Goal: Transaction & Acquisition: Purchase product/service

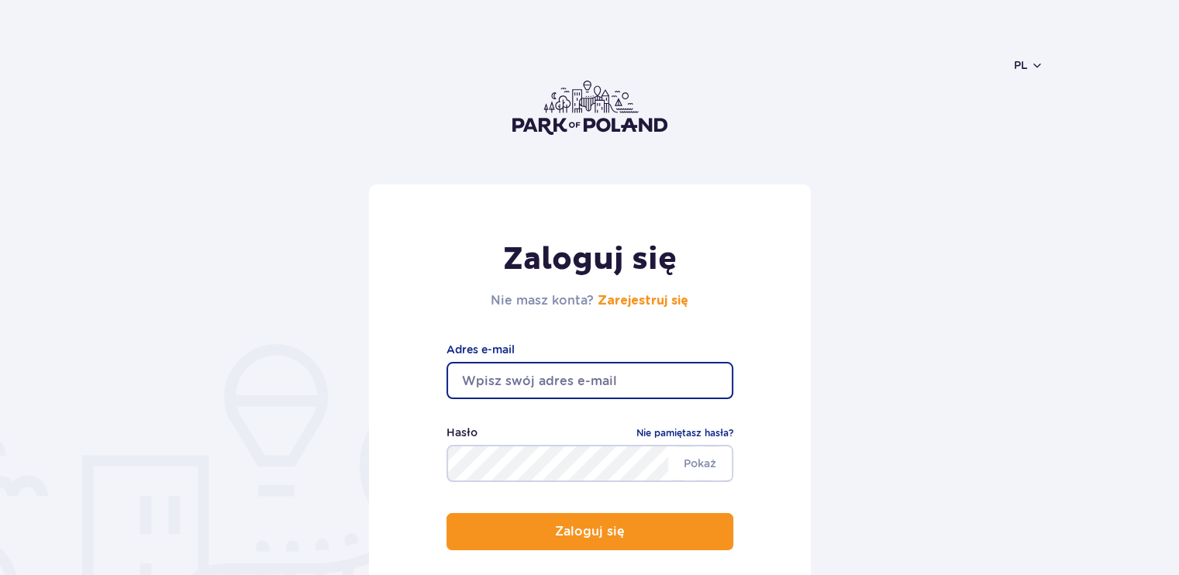
drag, startPoint x: 0, startPoint y: 0, endPoint x: 598, endPoint y: 367, distance: 701.2
click at [598, 367] on input "email" at bounding box center [590, 380] width 287 height 37
type input "[EMAIL_ADDRESS][DOMAIN_NAME]"
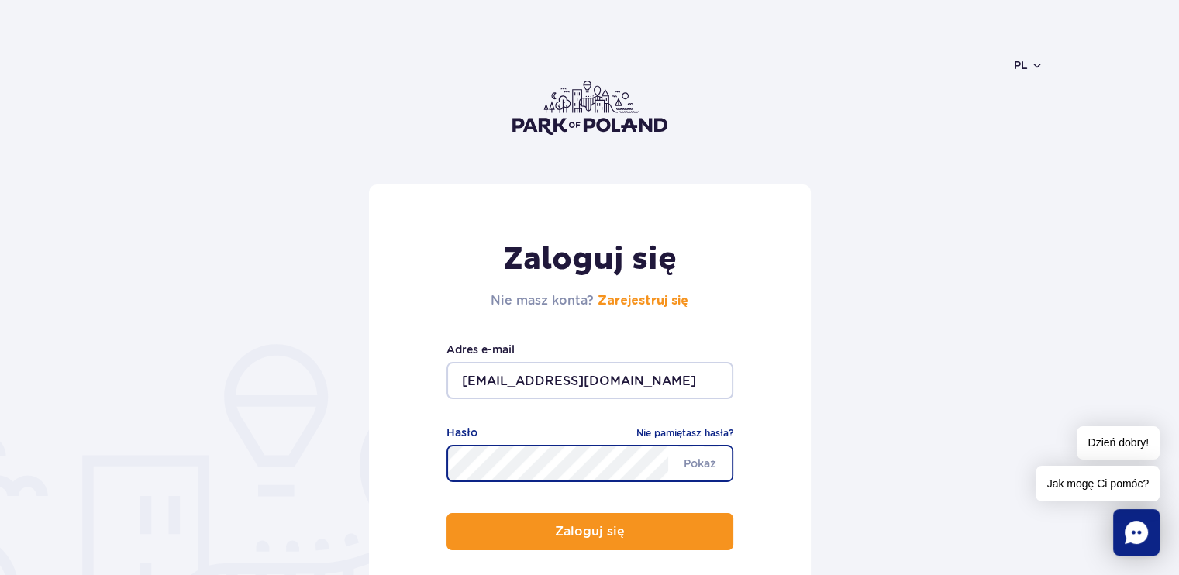
click at [447, 513] on button "Zaloguj się" at bounding box center [590, 531] width 287 height 37
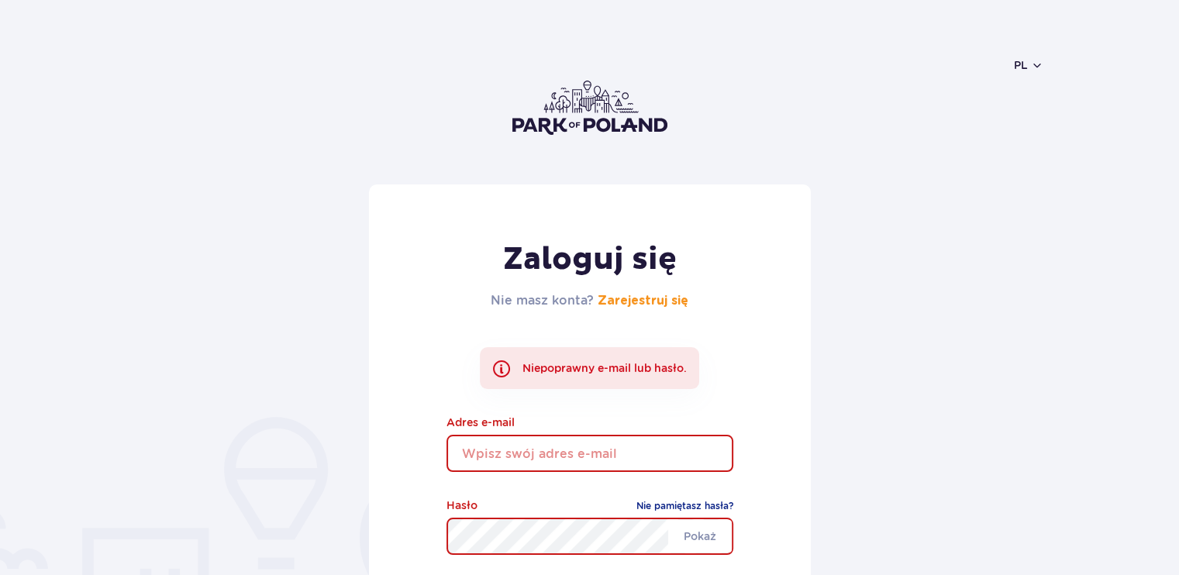
click at [589, 458] on input "email" at bounding box center [590, 453] width 287 height 37
type input "[EMAIL_ADDRESS][DOMAIN_NAME]"
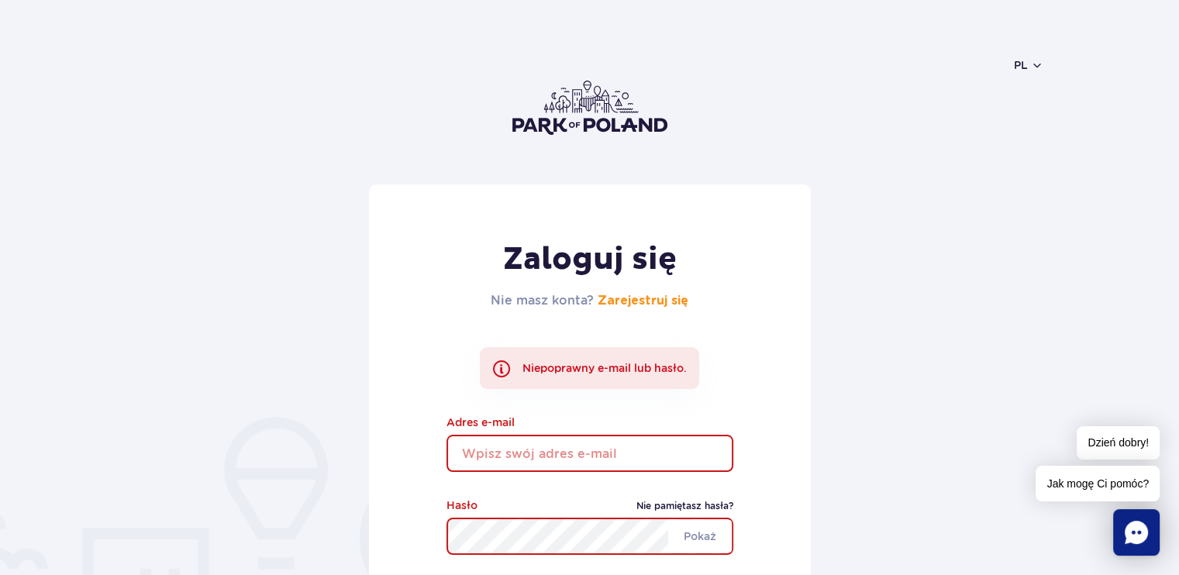
click at [680, 502] on link "Nie pamiętasz hasła?" at bounding box center [684, 506] width 97 height 16
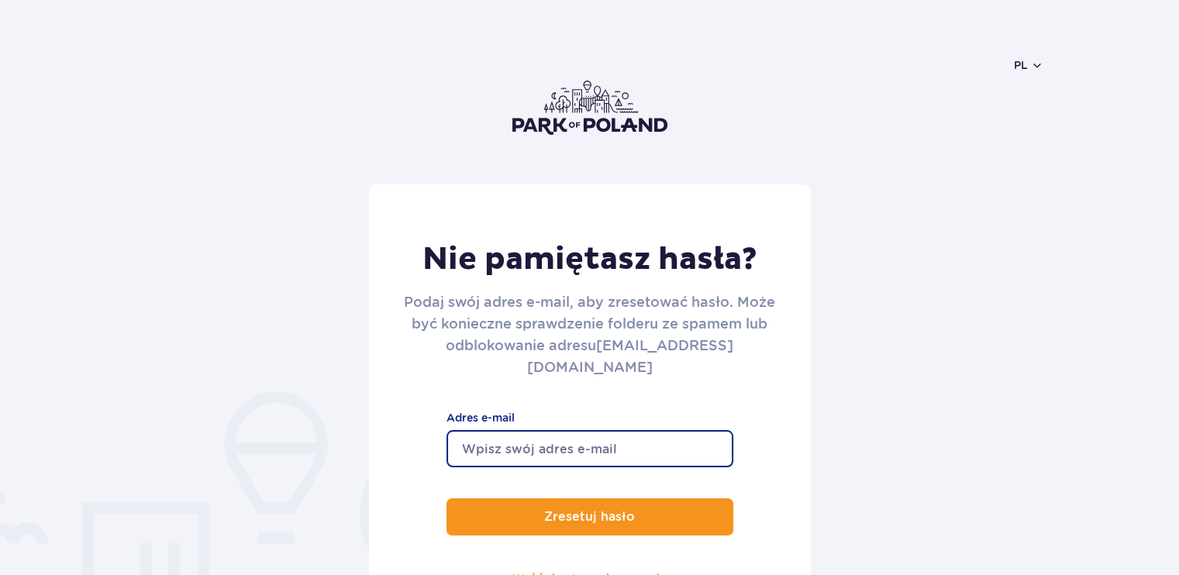
click at [648, 430] on input "Adres e-mail" at bounding box center [590, 448] width 287 height 37
type input "[EMAIL_ADDRESS][DOMAIN_NAME]"
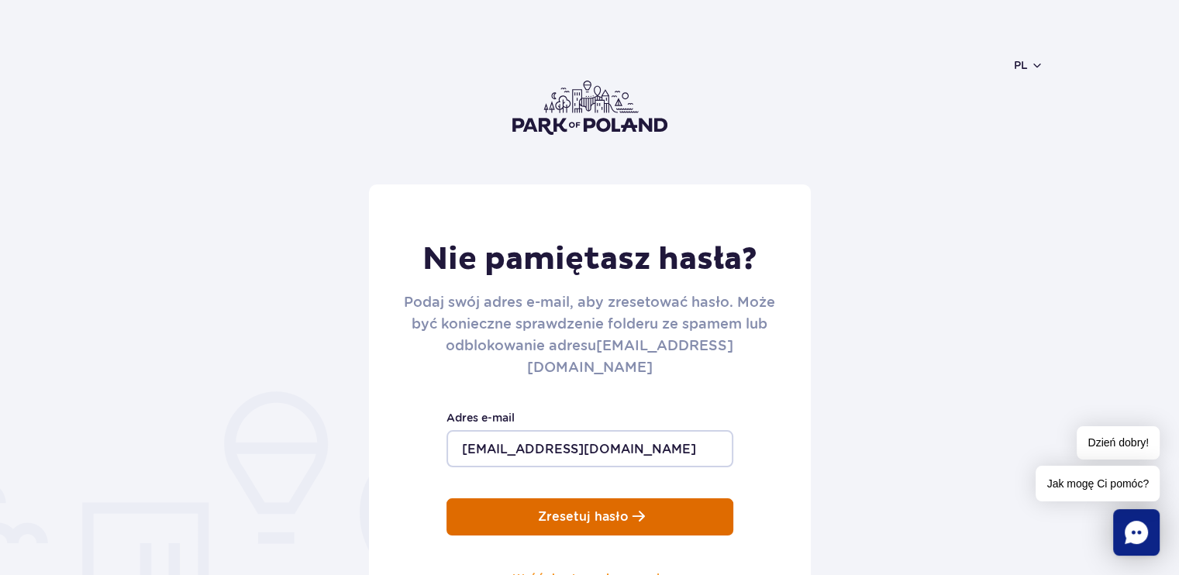
click at [597, 510] on p "Zresetuj hasło" at bounding box center [583, 517] width 91 height 14
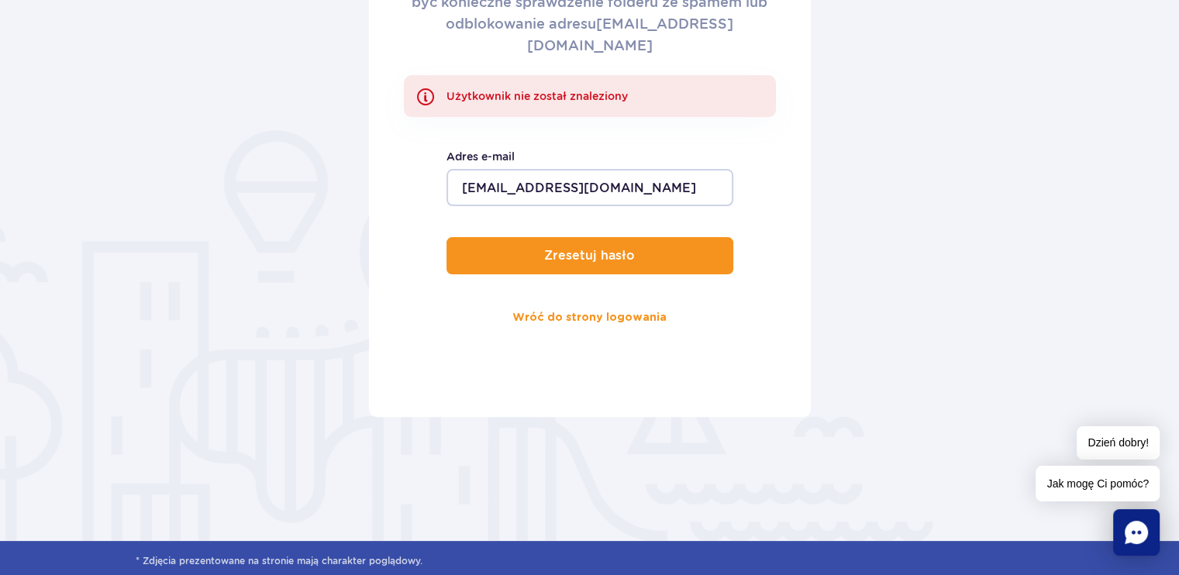
scroll to position [349, 0]
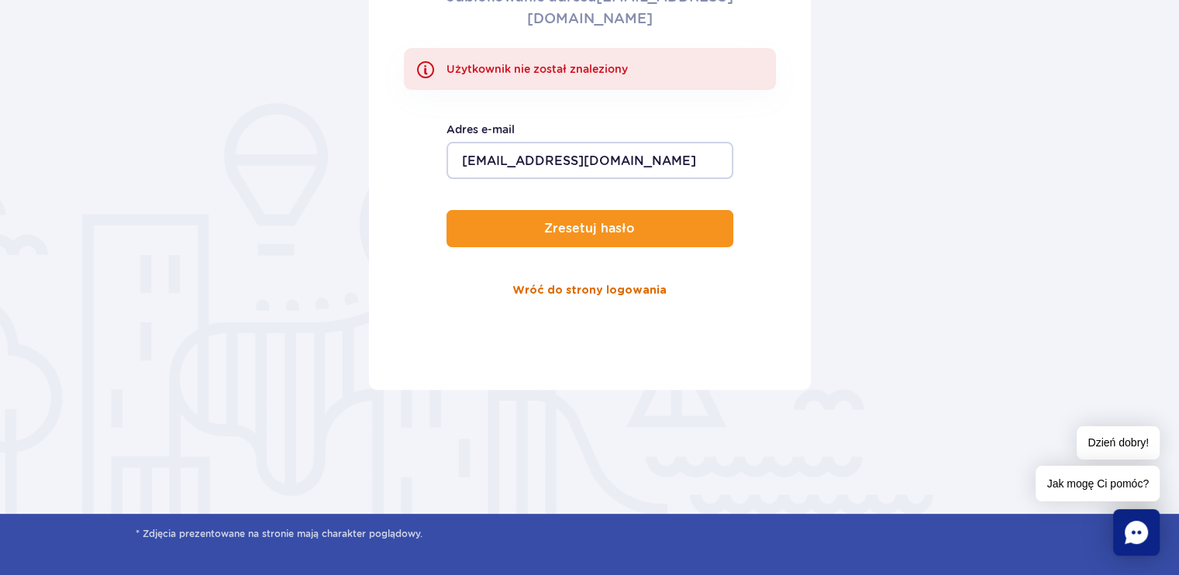
click at [561, 272] on link "Wróć do strony logowania" at bounding box center [589, 290] width 154 height 37
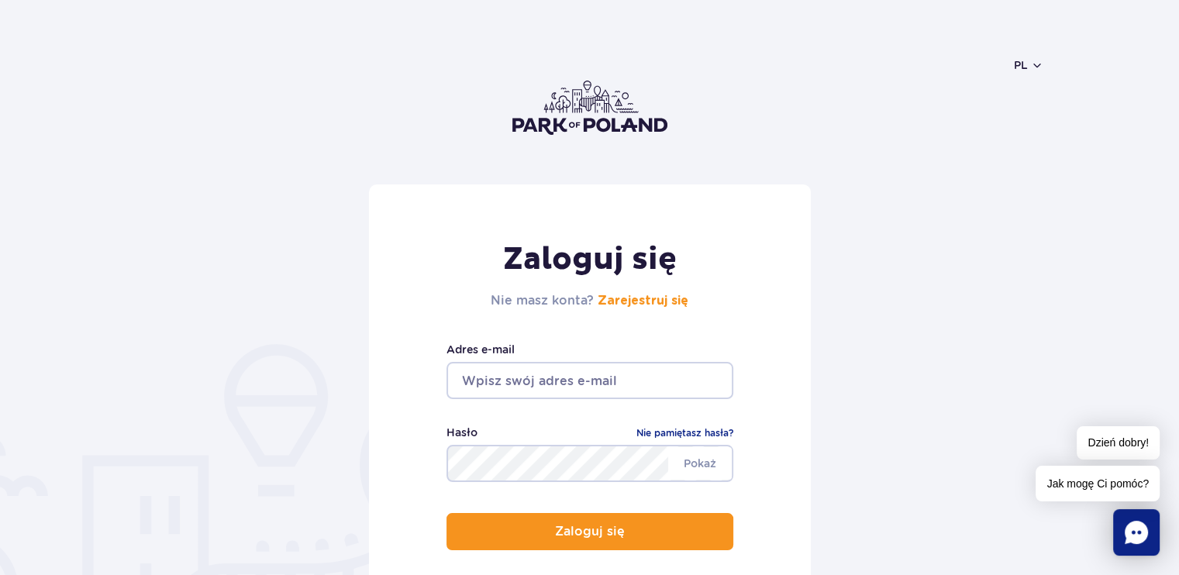
click at [588, 115] on img at bounding box center [589, 108] width 155 height 54
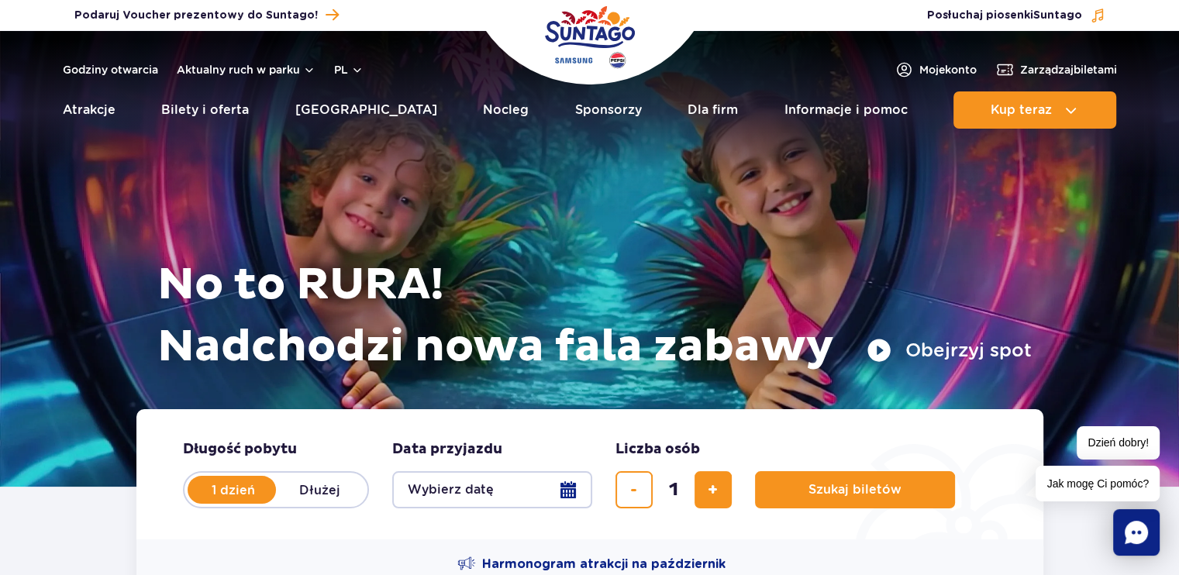
click at [566, 496] on button "Wybierz datę" at bounding box center [492, 489] width 200 height 37
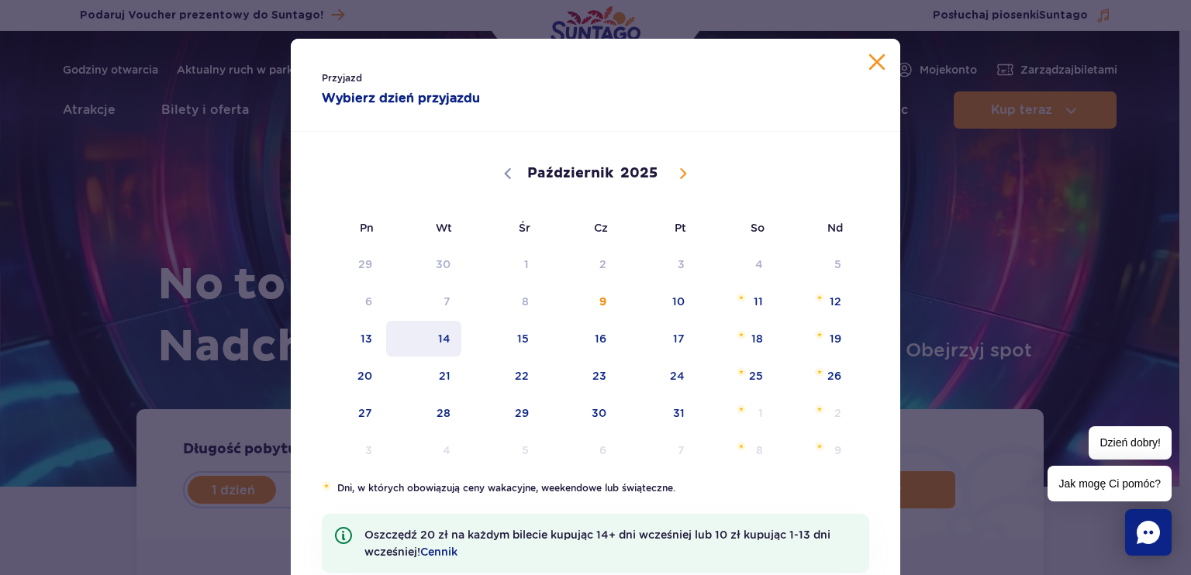
click at [444, 336] on span "14" at bounding box center [424, 339] width 78 height 36
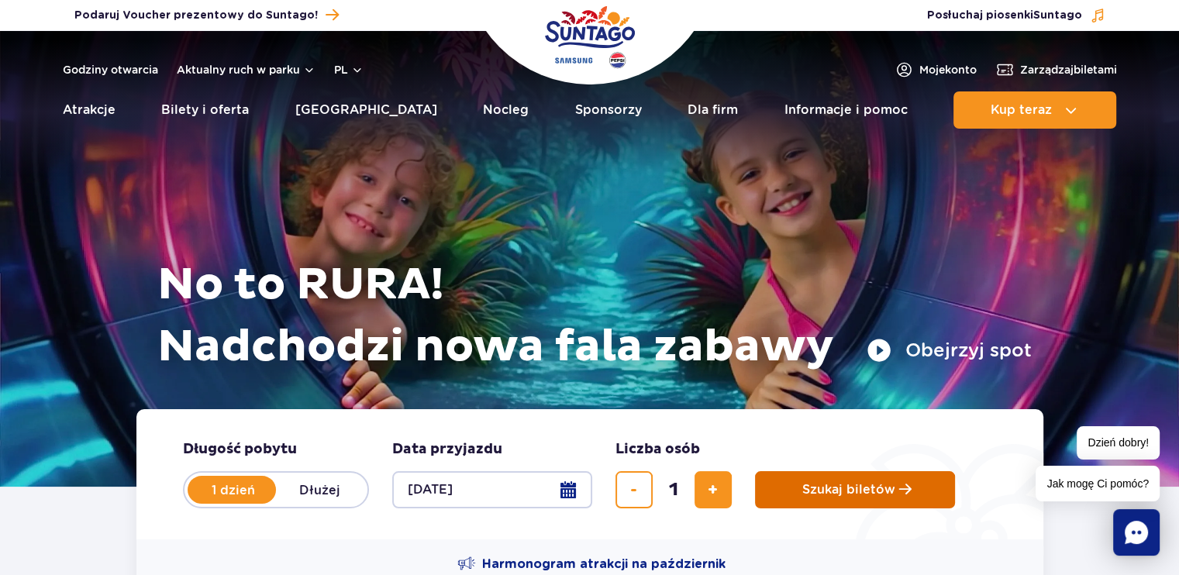
click at [881, 483] on span "Szukaj biletów" at bounding box center [848, 490] width 93 height 14
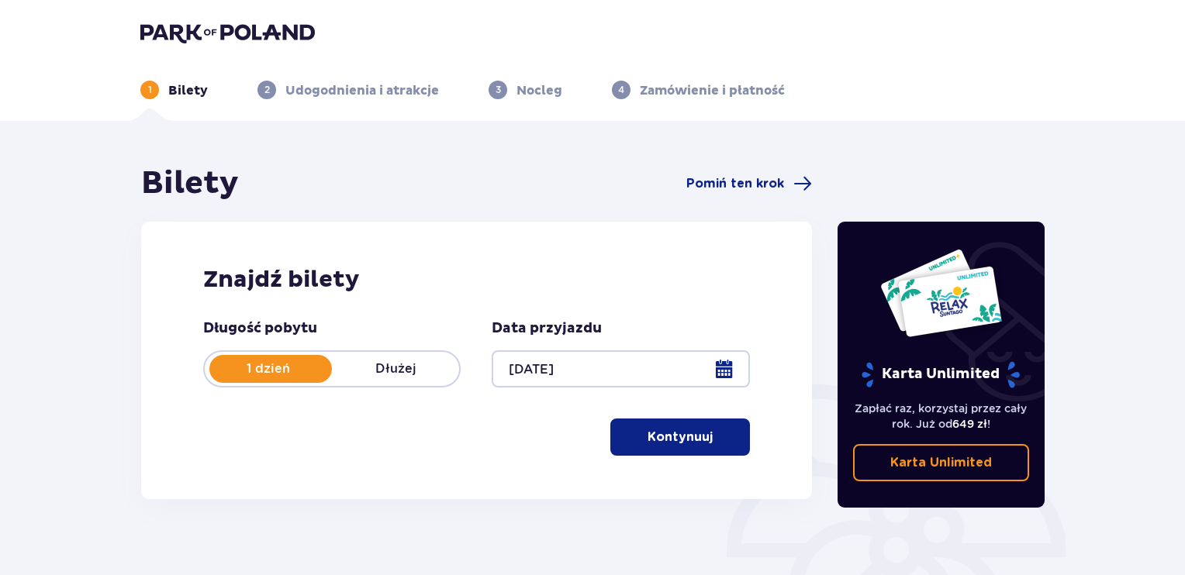
click at [709, 441] on span "button" at bounding box center [715, 437] width 19 height 19
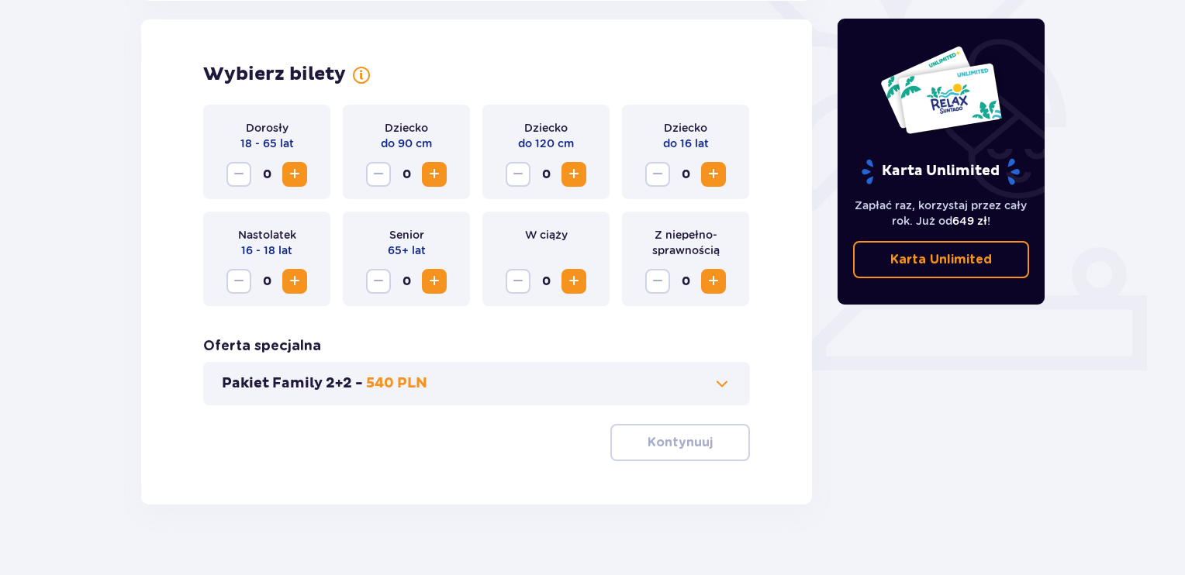
scroll to position [431, 0]
click at [291, 181] on span "Zwiększ" at bounding box center [294, 173] width 19 height 19
click at [685, 430] on button "Kontynuuj" at bounding box center [680, 441] width 140 height 37
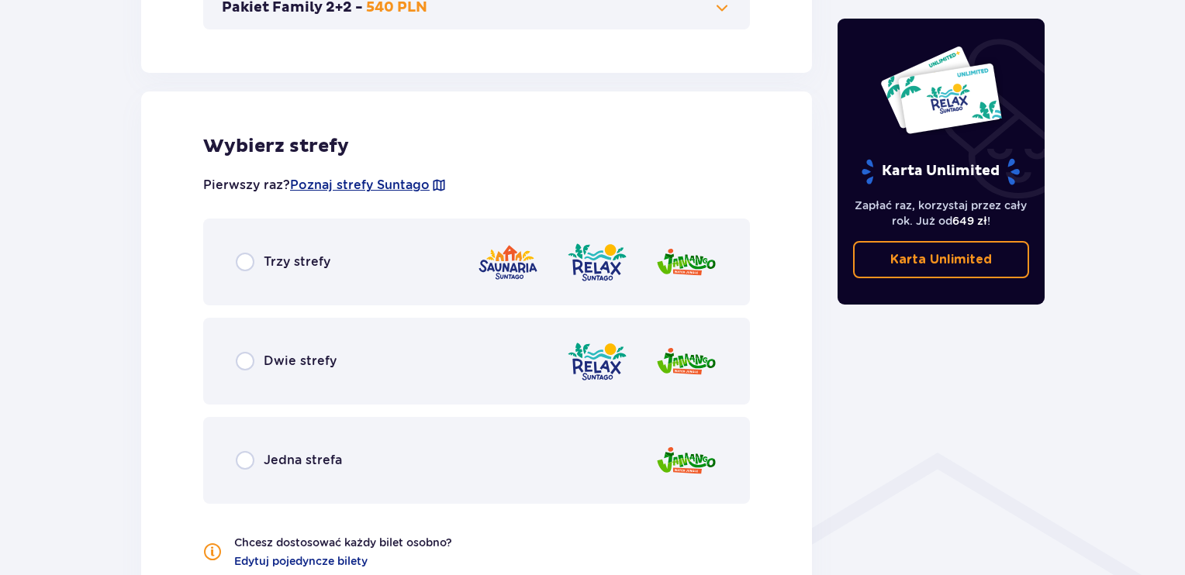
scroll to position [861, 0]
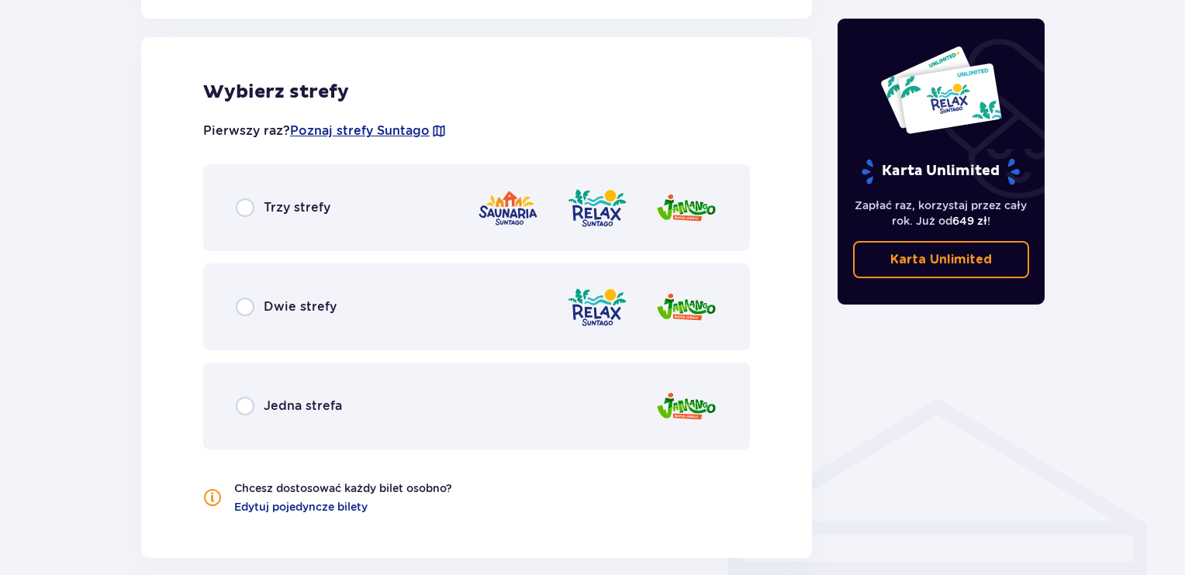
click at [530, 222] on img at bounding box center [508, 208] width 62 height 44
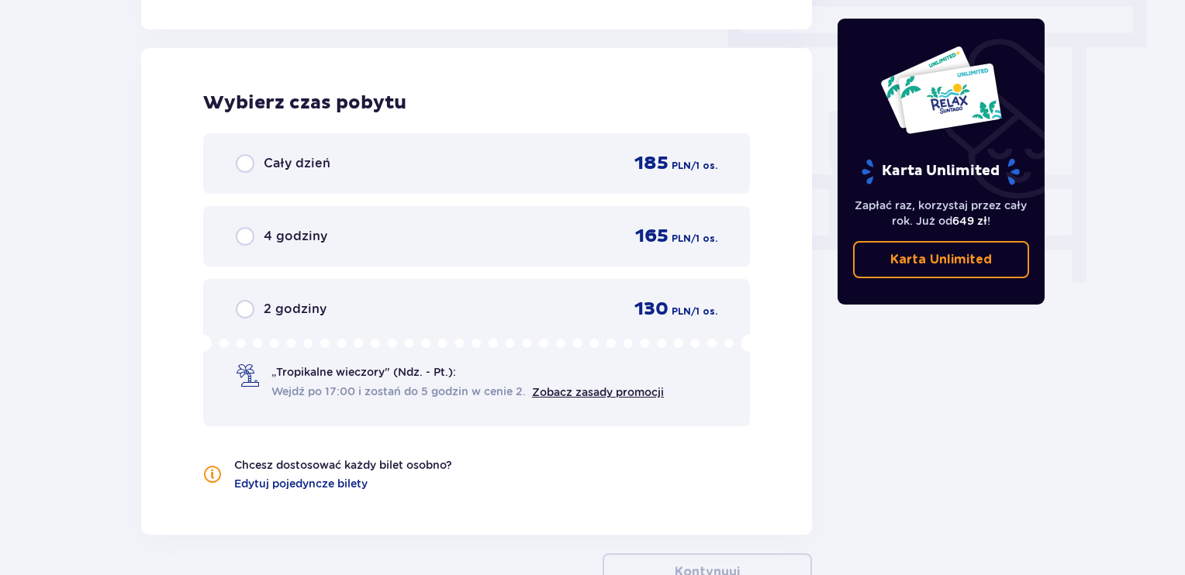
scroll to position [1400, 0]
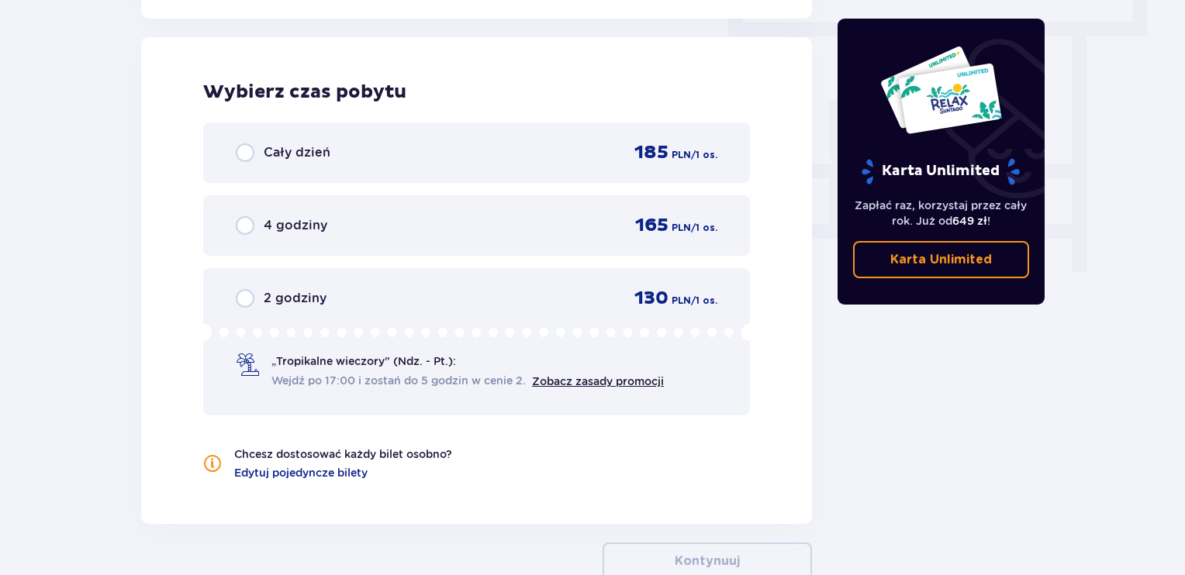
click at [552, 169] on div "Cały dzień 185 PLN / 1 os." at bounding box center [476, 152] width 547 height 60
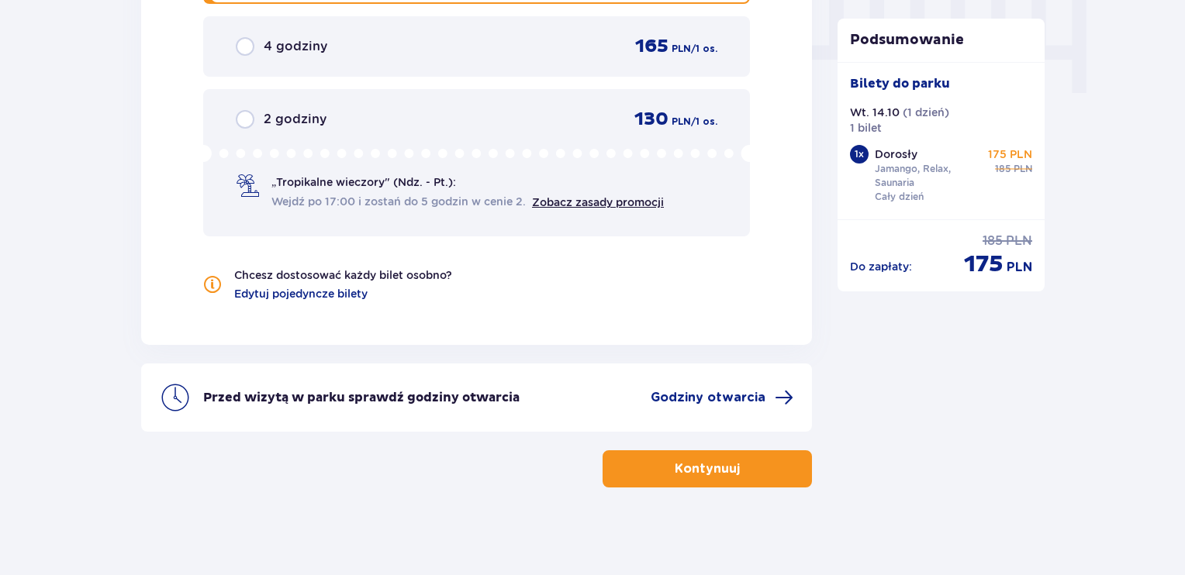
scroll to position [1583, 0]
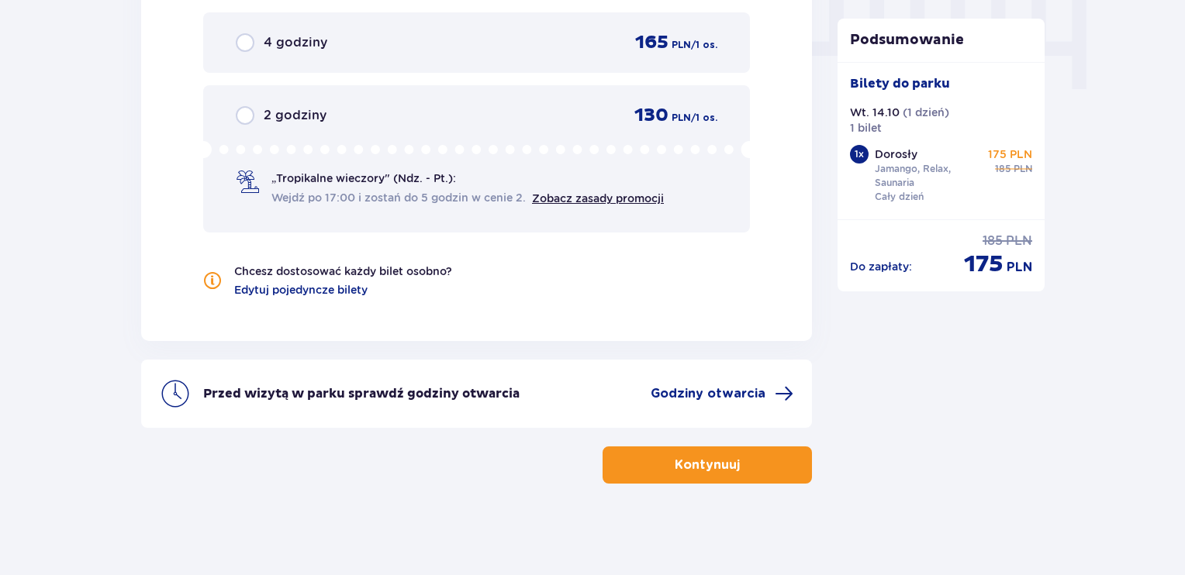
click at [650, 457] on button "Kontynuuj" at bounding box center [706, 465] width 209 height 37
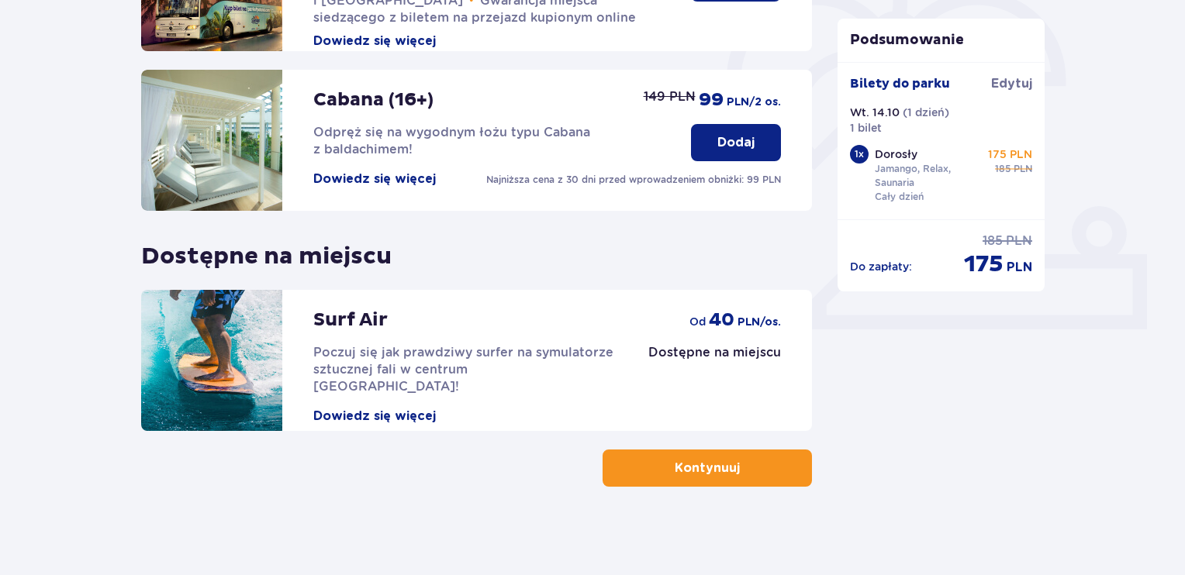
scroll to position [476, 0]
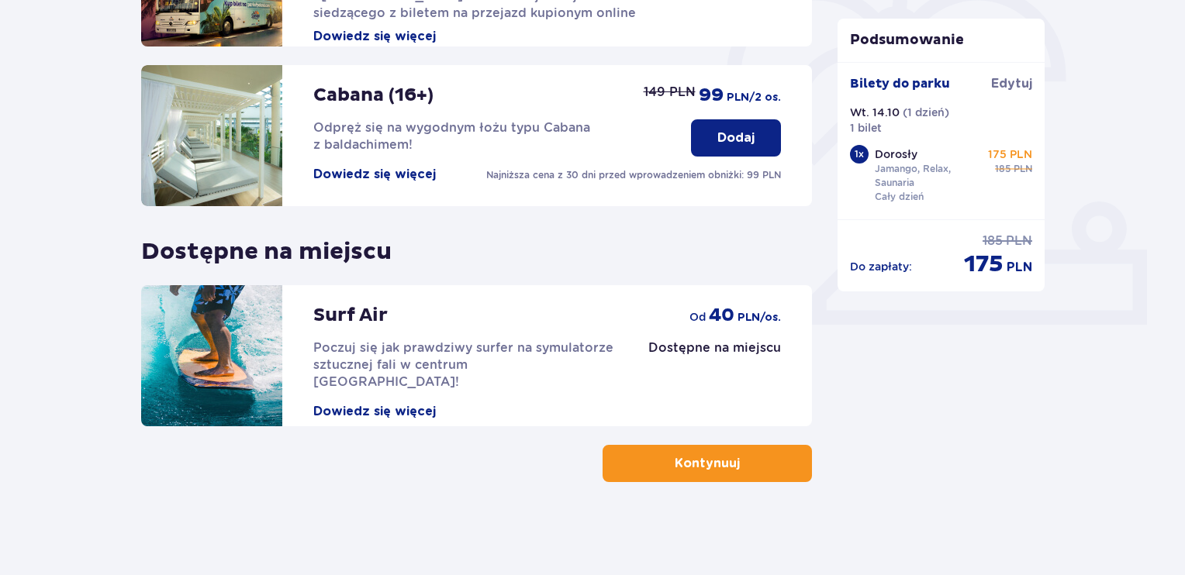
click at [736, 446] on button "Kontynuuj" at bounding box center [706, 463] width 209 height 37
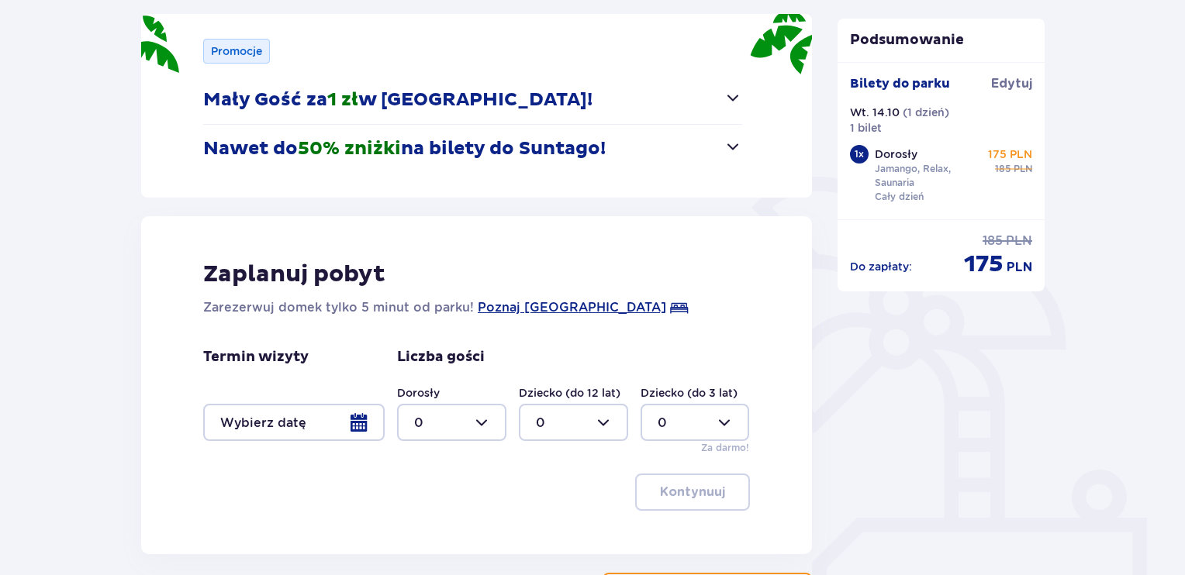
scroll to position [222, 0]
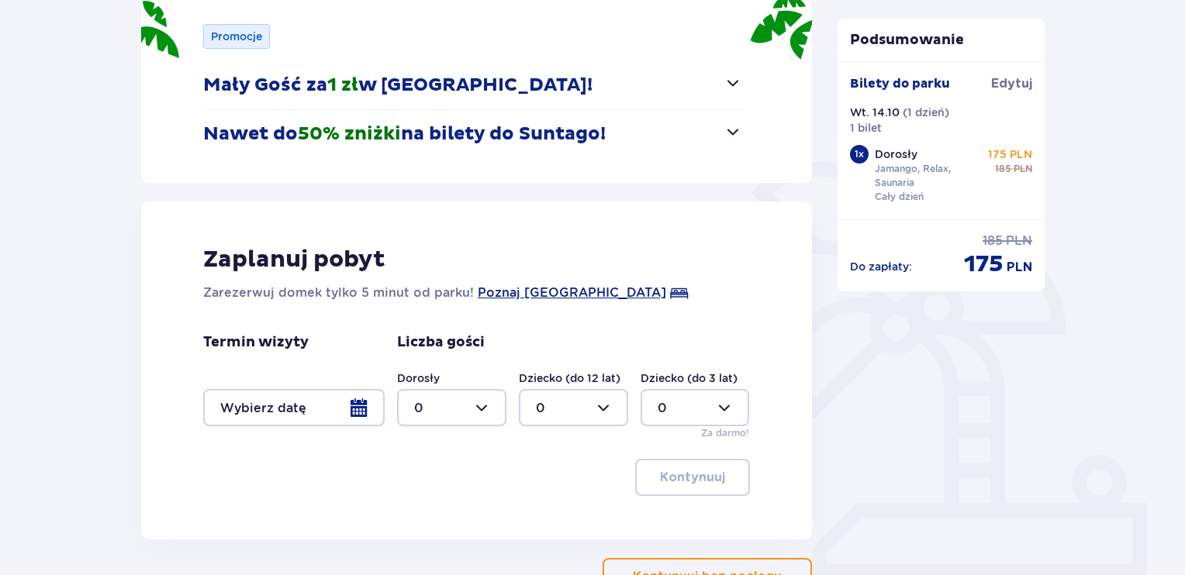
click at [712, 563] on button "Kontynuuj bez noclegu" at bounding box center [706, 576] width 209 height 37
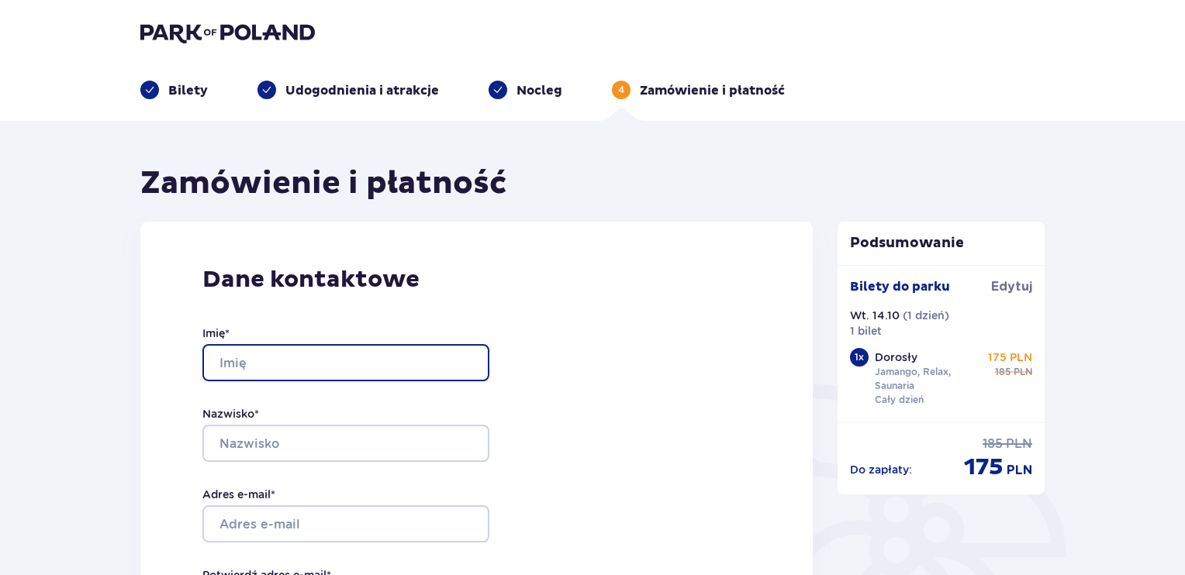
click at [318, 361] on input "Imię *" at bounding box center [345, 362] width 287 height 37
type input "Mateusz"
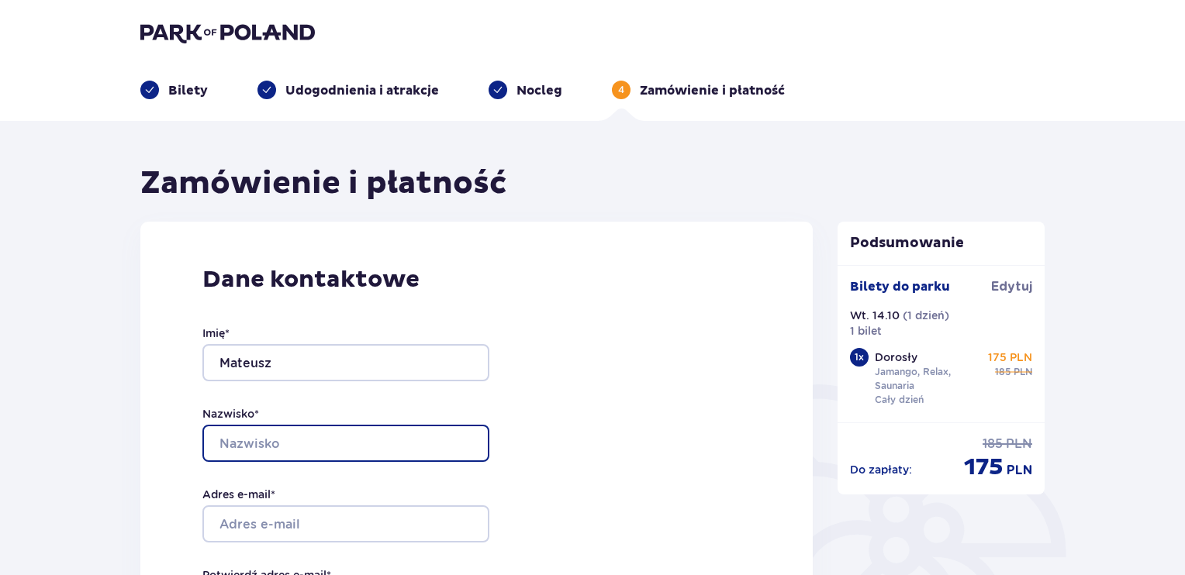
type input "Szulc"
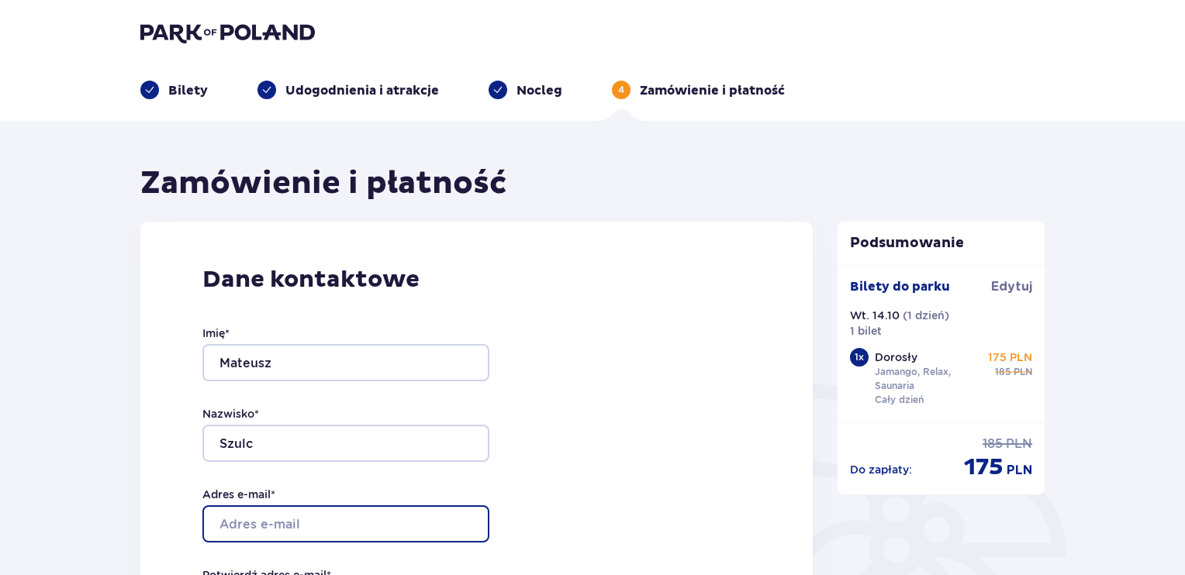
type input "toberwiktoriasimsy@gmail.com"
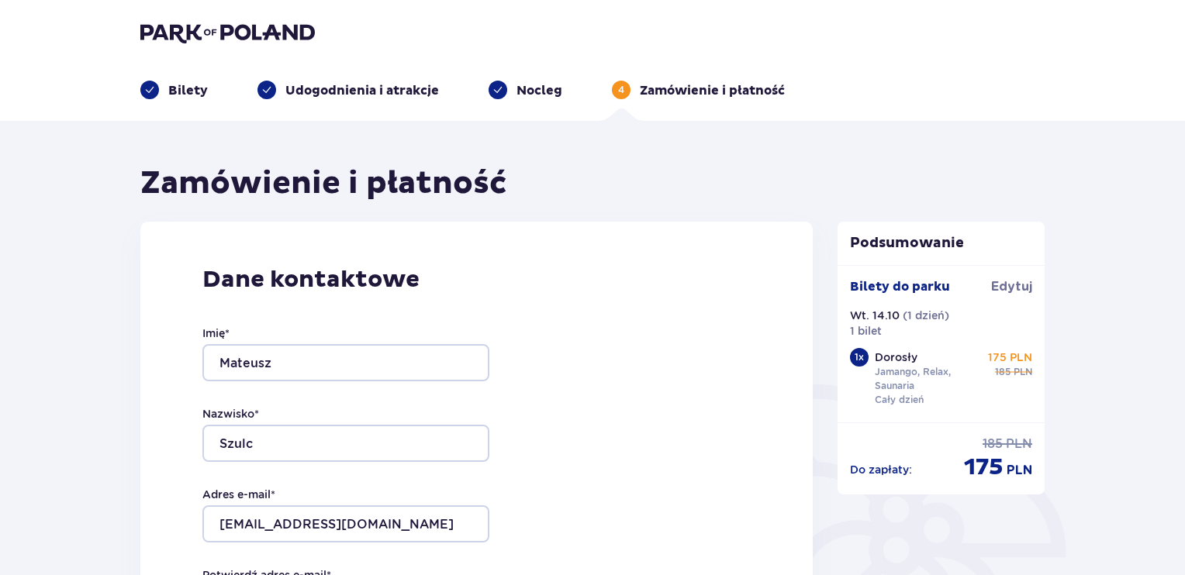
type input "toberwiktoriasimsy@gmail.com"
type input "888509270"
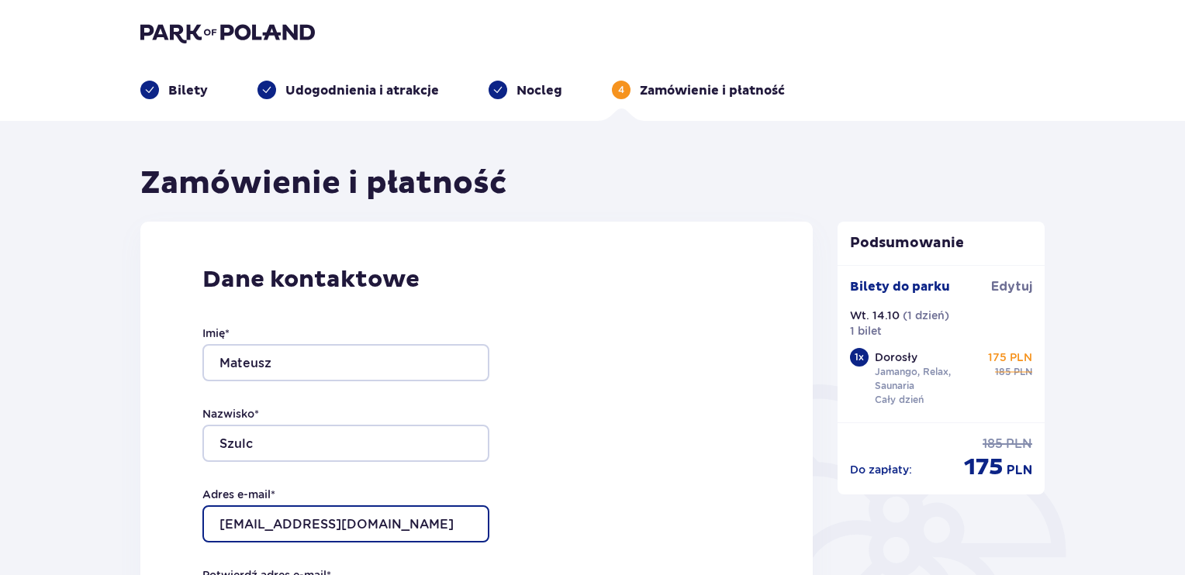
click at [438, 516] on input "toberwiktoriasimsy@gmail.com" at bounding box center [345, 523] width 287 height 37
type input "[EMAIL_ADDRESS][DOMAIN_NAME]"
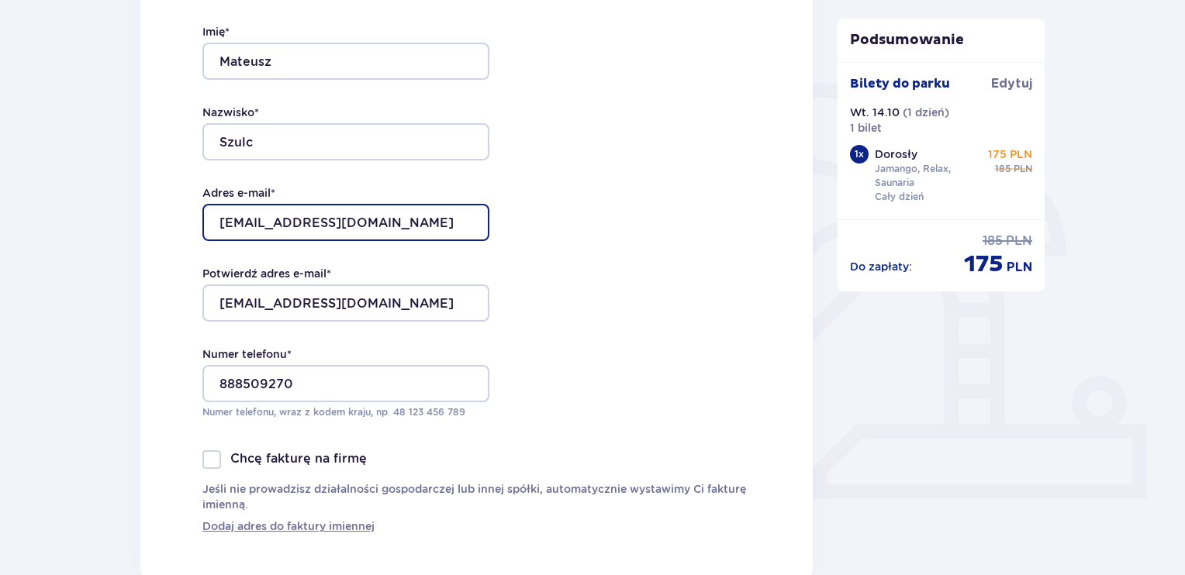
scroll to position [304, 0]
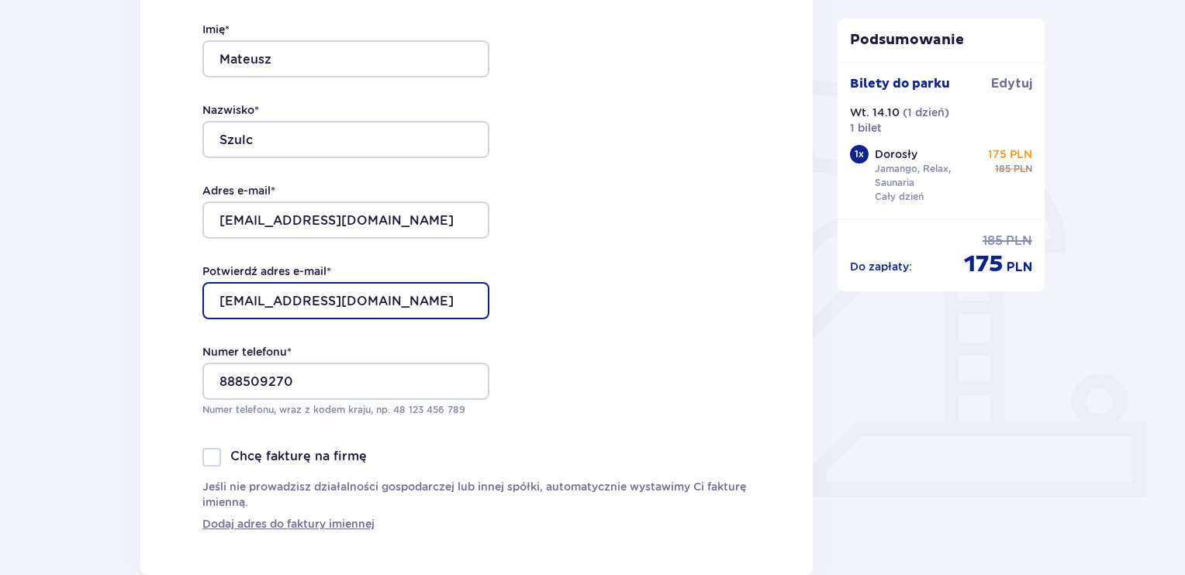
click at [456, 308] on input "toberwiktoriasimsy@gmail.com" at bounding box center [345, 300] width 287 height 37
type input "[EMAIL_ADDRESS][DOMAIN_NAME]"
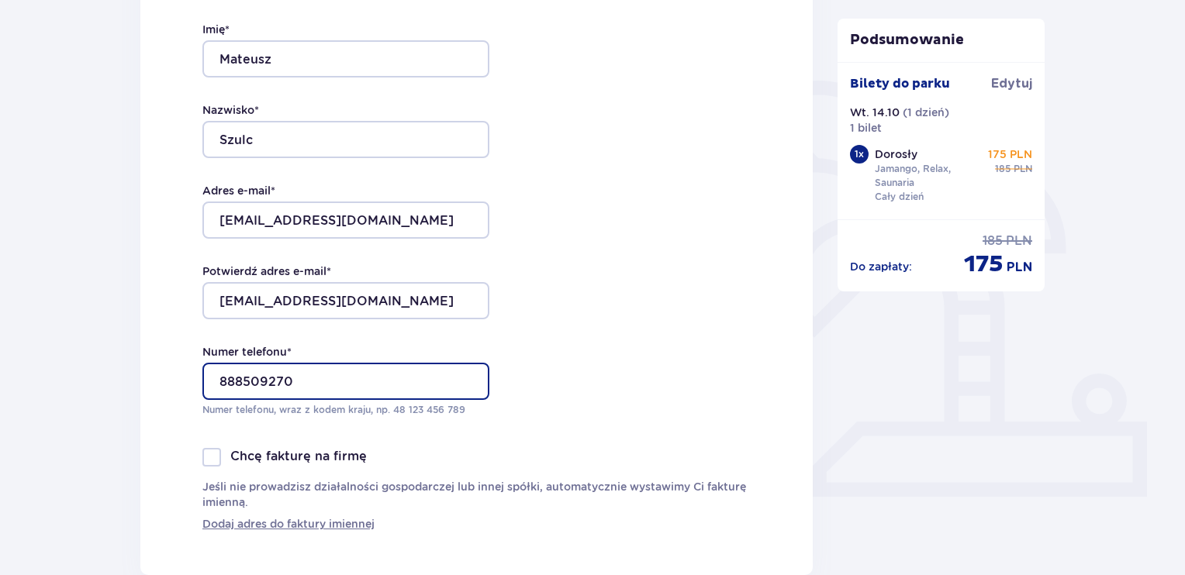
click at [358, 376] on input "888509270" at bounding box center [345, 381] width 287 height 37
click at [595, 398] on div "Dane kontaktowe Imię * Mateusz Nazwisko * Szulc Adres e-mail * toberwiktoria@o2…" at bounding box center [476, 246] width 672 height 657
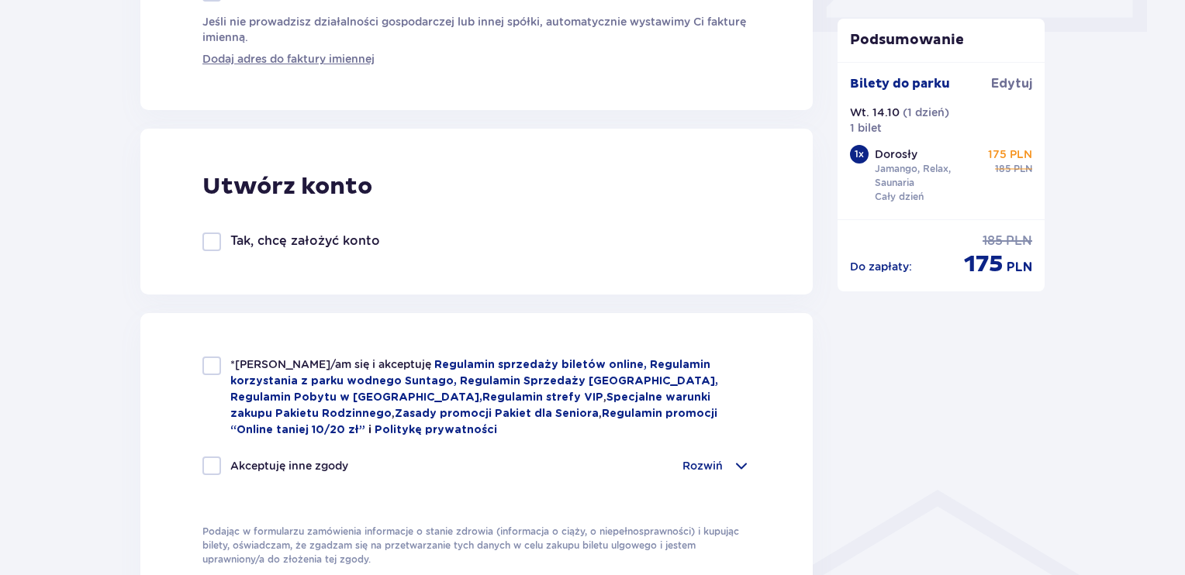
scroll to position [778, 0]
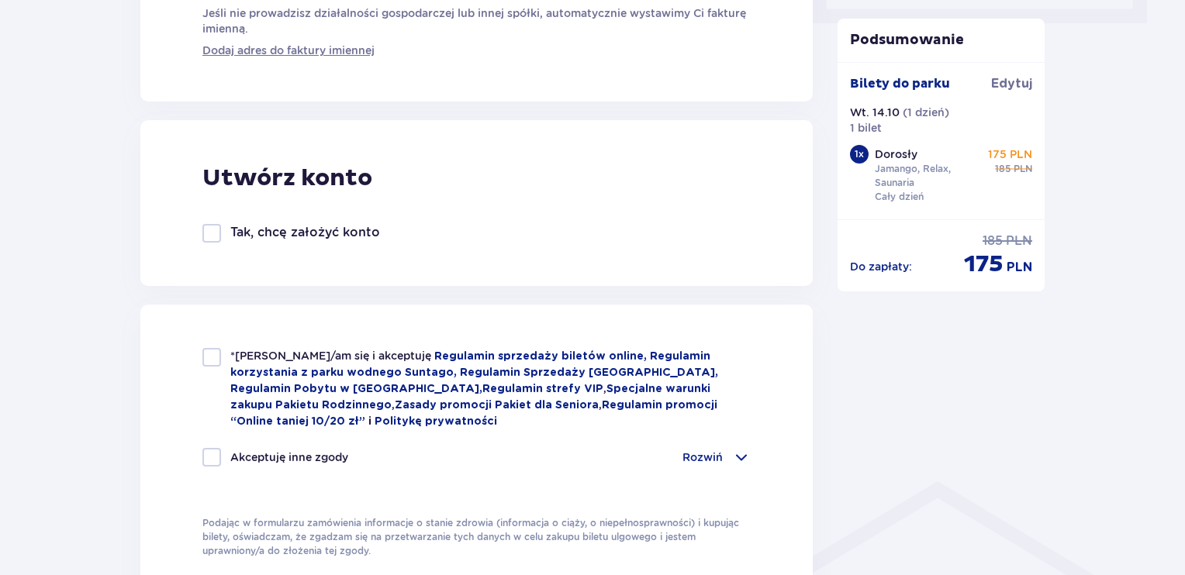
click at [210, 364] on div at bounding box center [211, 357] width 19 height 19
checkbox input "true"
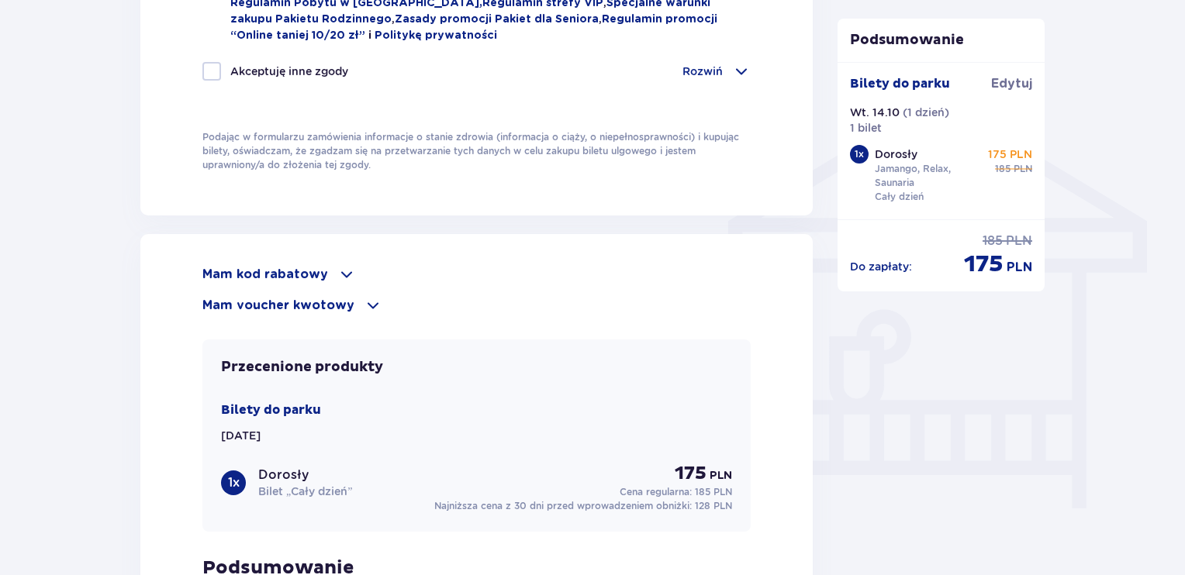
scroll to position [1171, 0]
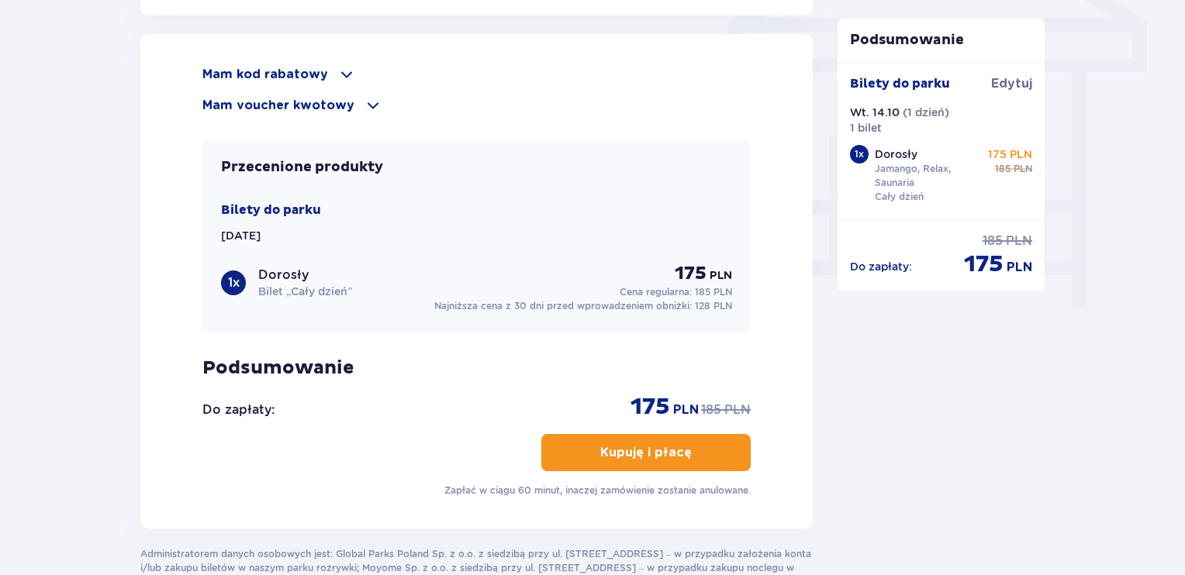
scroll to position [1377, 0]
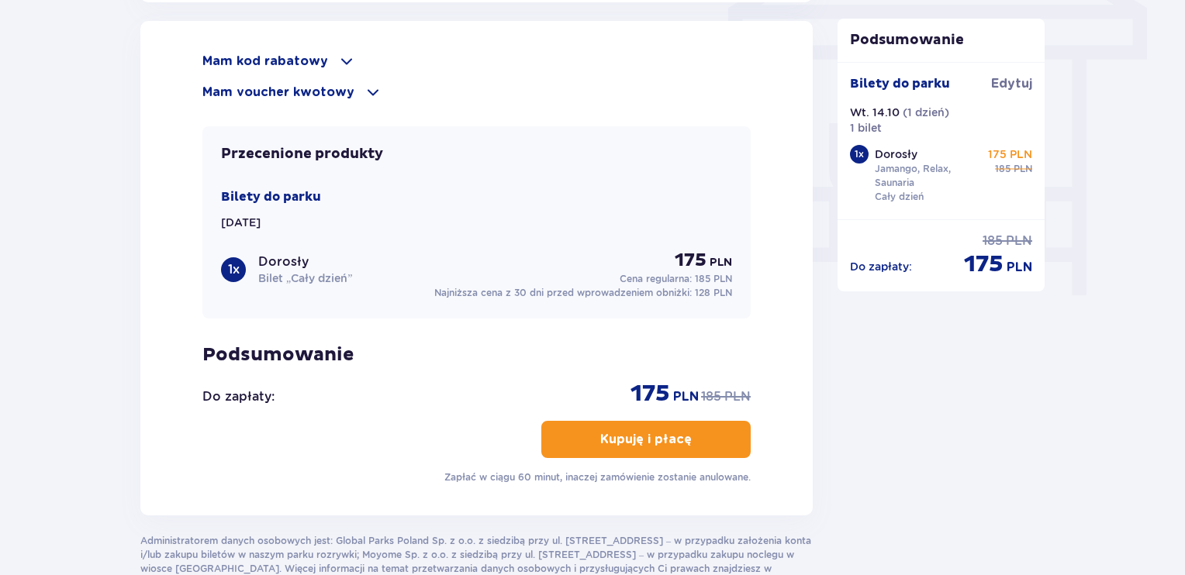
click at [300, 53] on p "Mam kod rabatowy" at bounding box center [265, 61] width 126 height 17
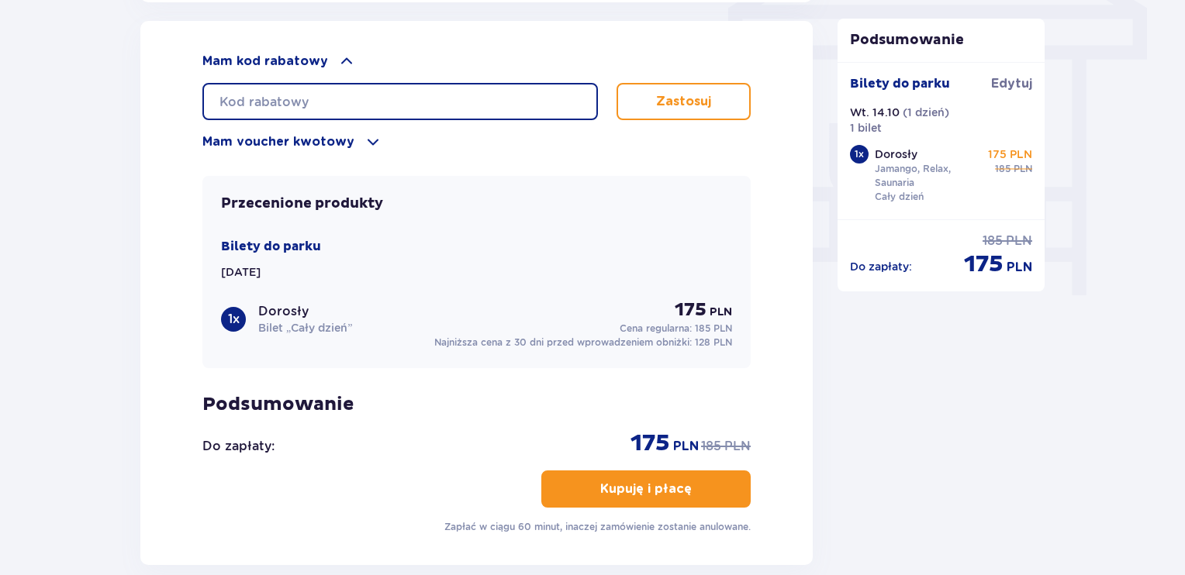
click at [259, 85] on input "text" at bounding box center [399, 101] width 395 height 37
type input "LDDEW8DNOH5JY5"
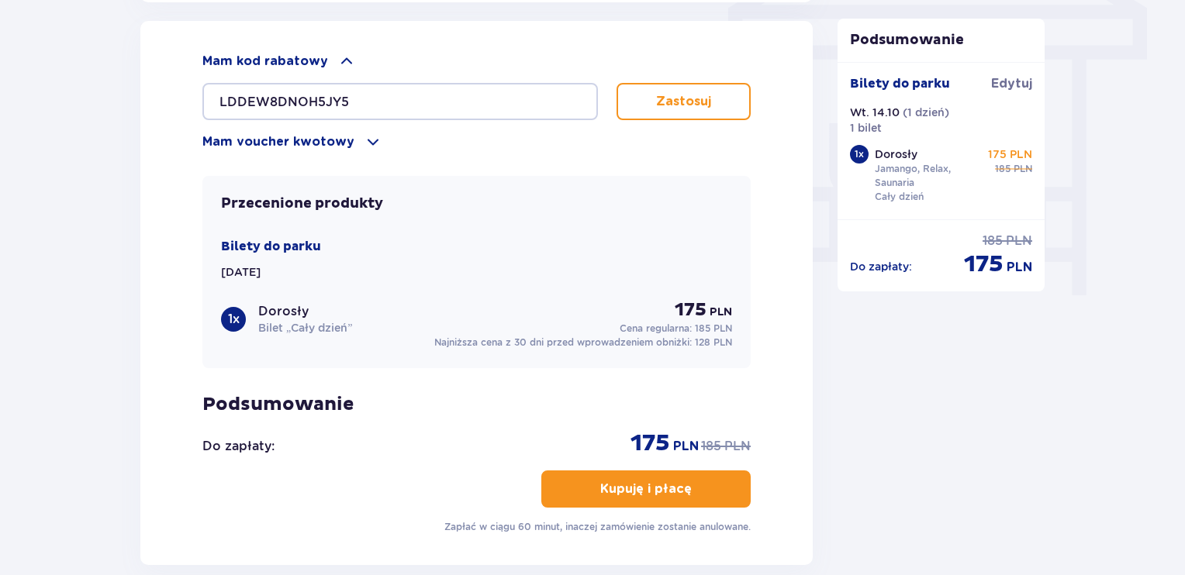
click at [678, 102] on p "Zastosuj" at bounding box center [683, 101] width 55 height 17
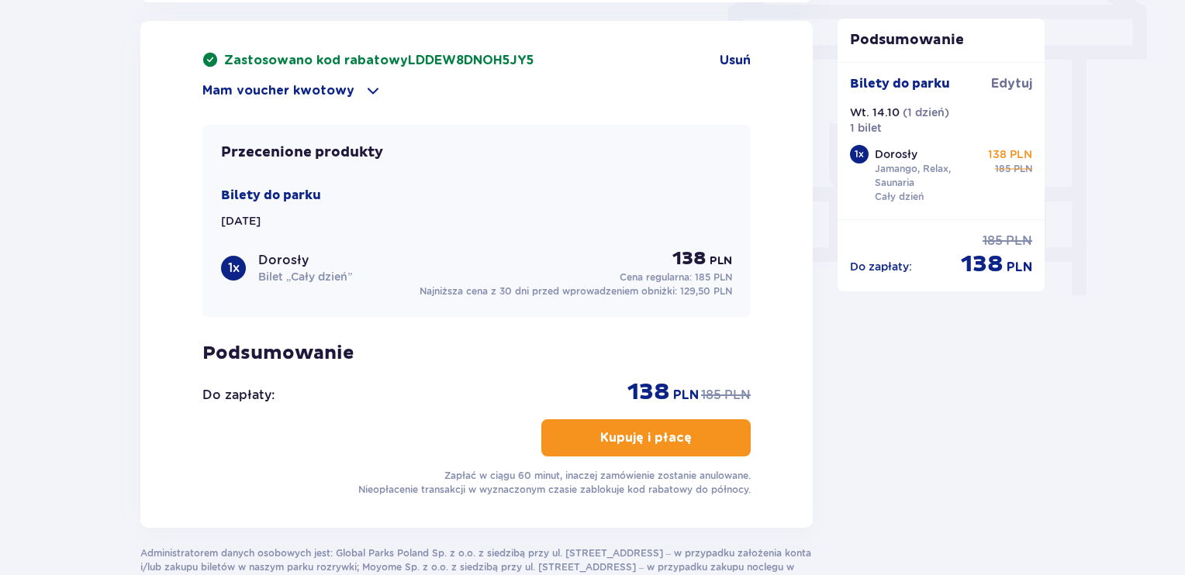
click at [614, 433] on p "Kupuję i płacę" at bounding box center [645, 437] width 91 height 17
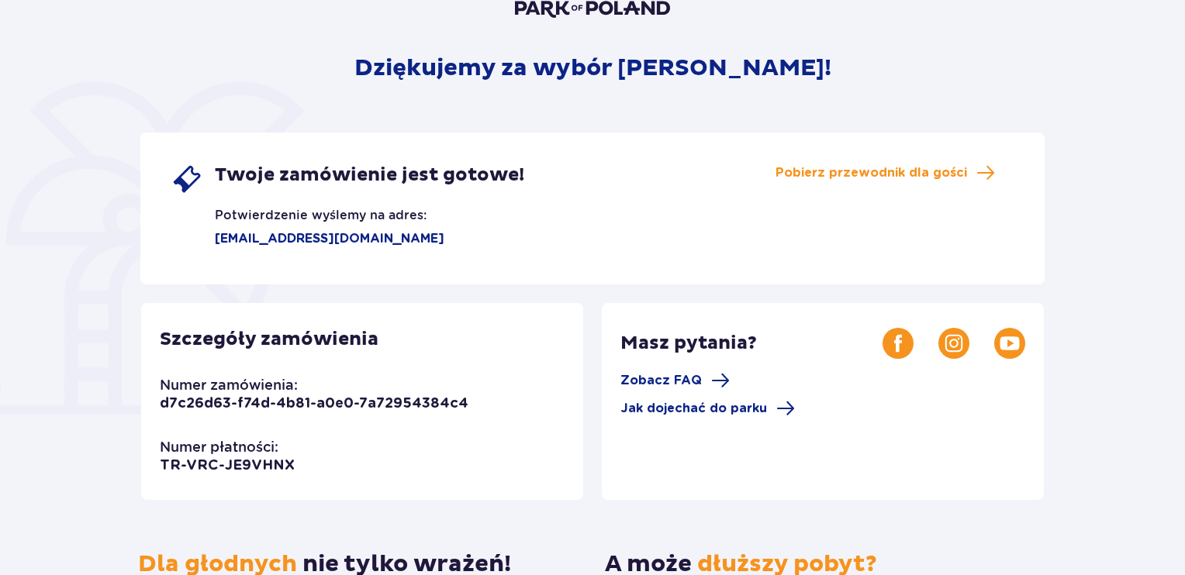
scroll to position [155, 0]
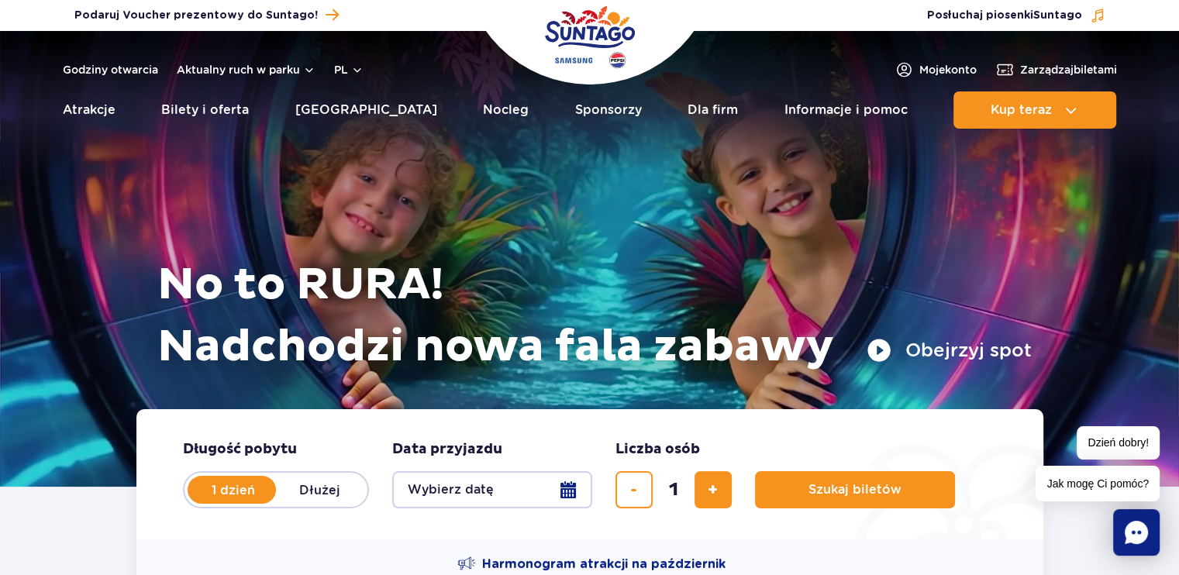
click at [518, 497] on button "Wybierz datę" at bounding box center [492, 489] width 200 height 37
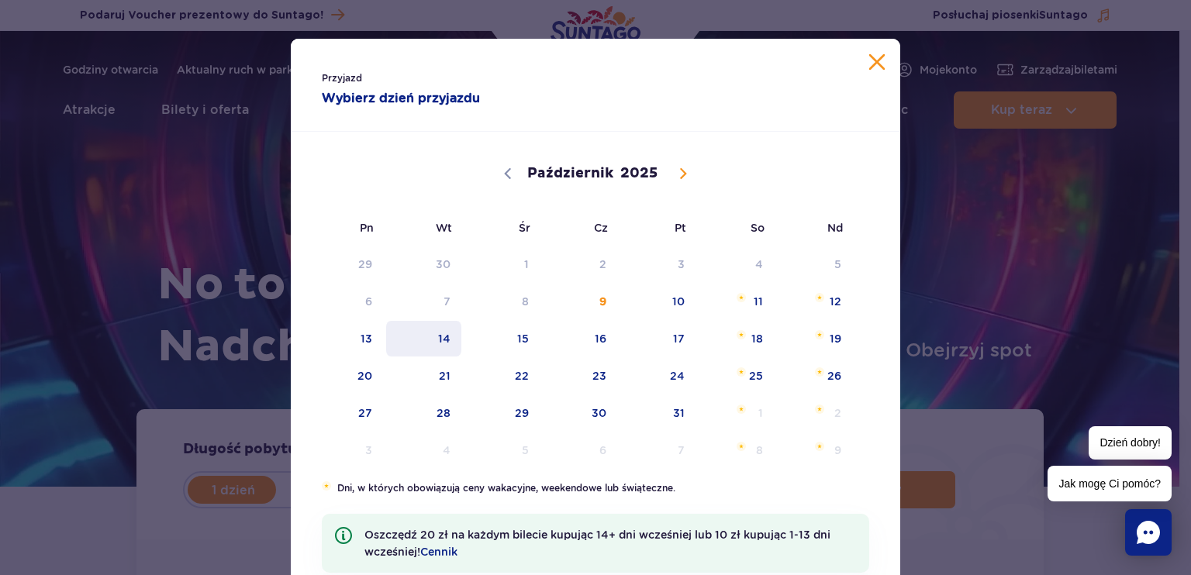
click at [450, 331] on span "14" at bounding box center [424, 339] width 78 height 36
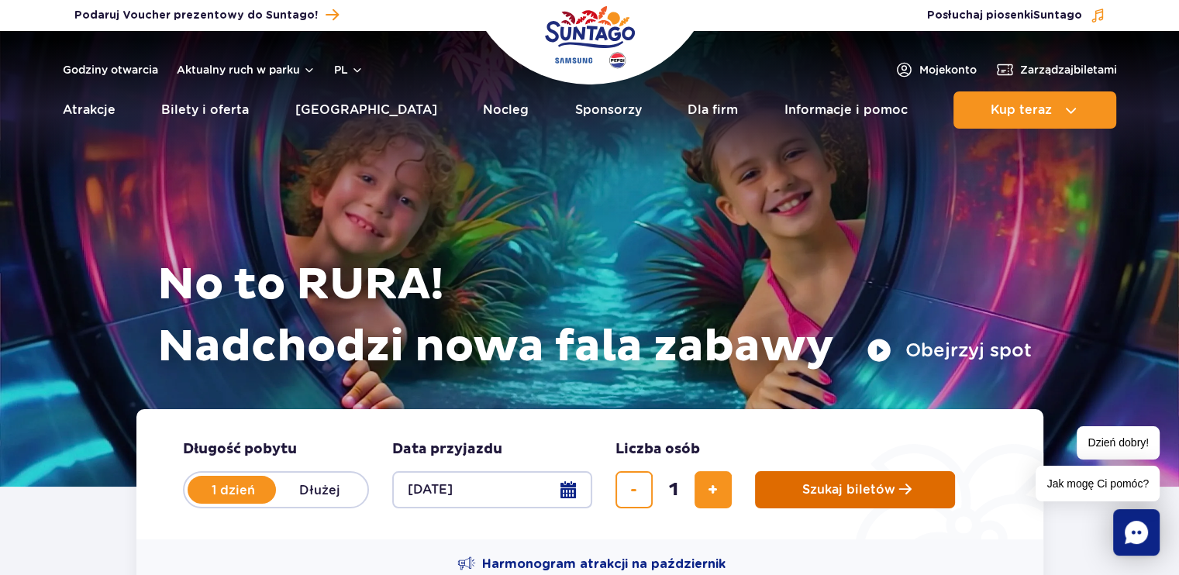
click at [781, 484] on button "Szukaj biletów" at bounding box center [855, 489] width 200 height 37
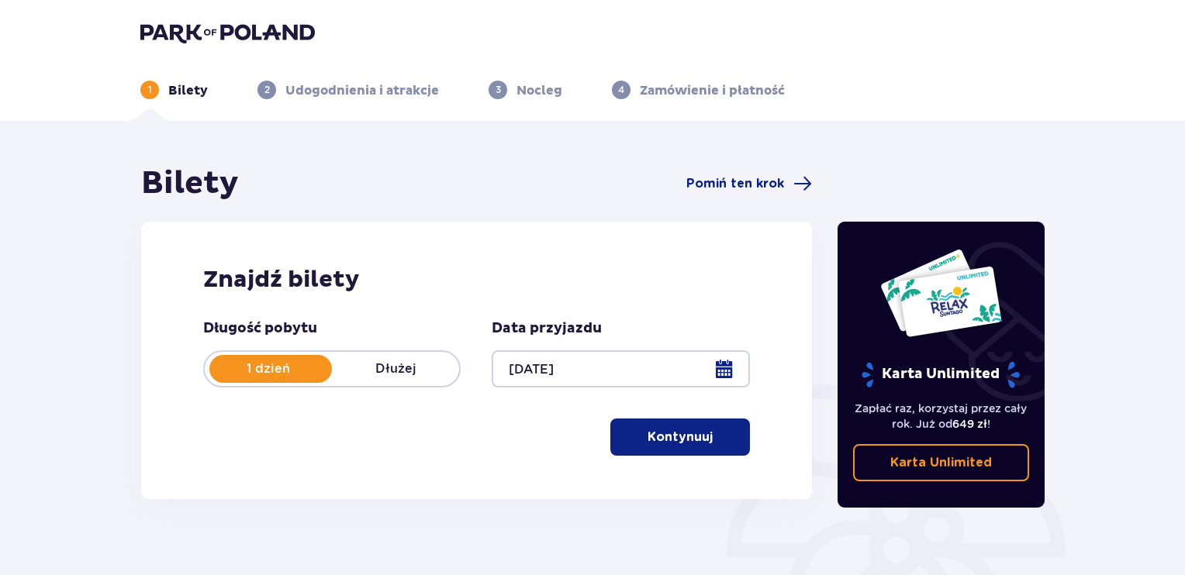
click at [703, 426] on button "Kontynuuj" at bounding box center [680, 437] width 140 height 37
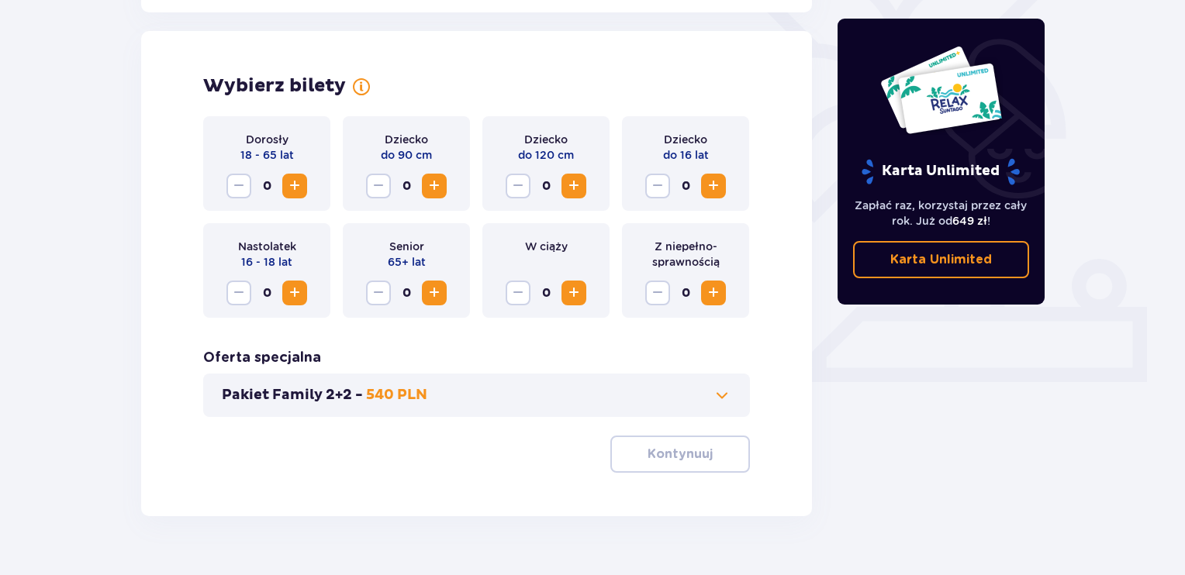
scroll to position [431, 0]
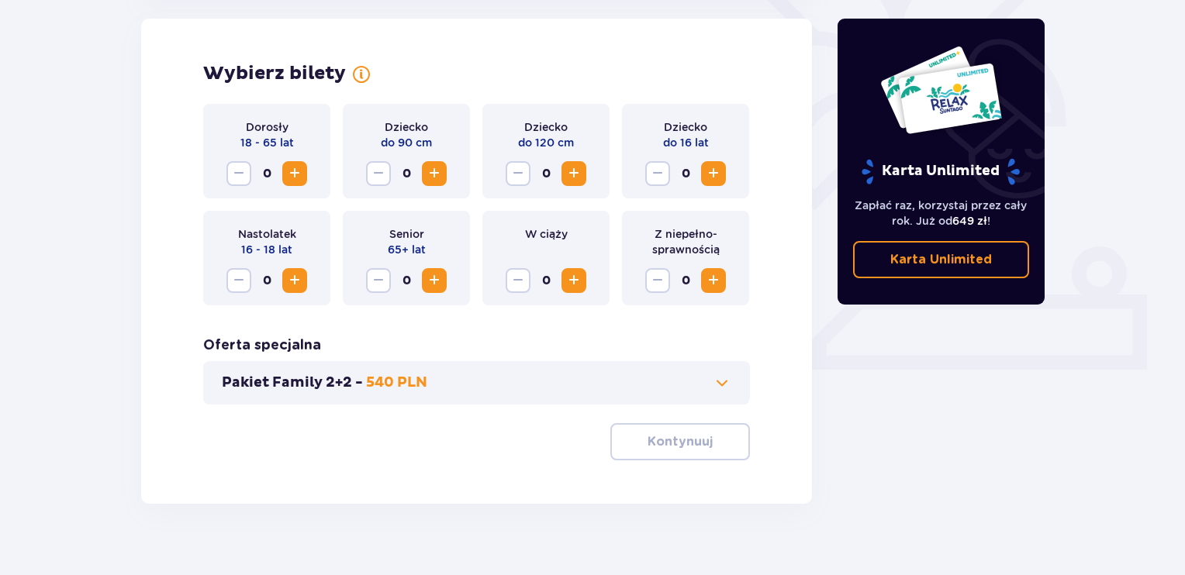
click at [304, 161] on div "0" at bounding box center [266, 173] width 81 height 25
click at [301, 167] on span "Zwiększ" at bounding box center [294, 173] width 19 height 19
click at [685, 454] on button "Kontynuuj" at bounding box center [680, 441] width 140 height 37
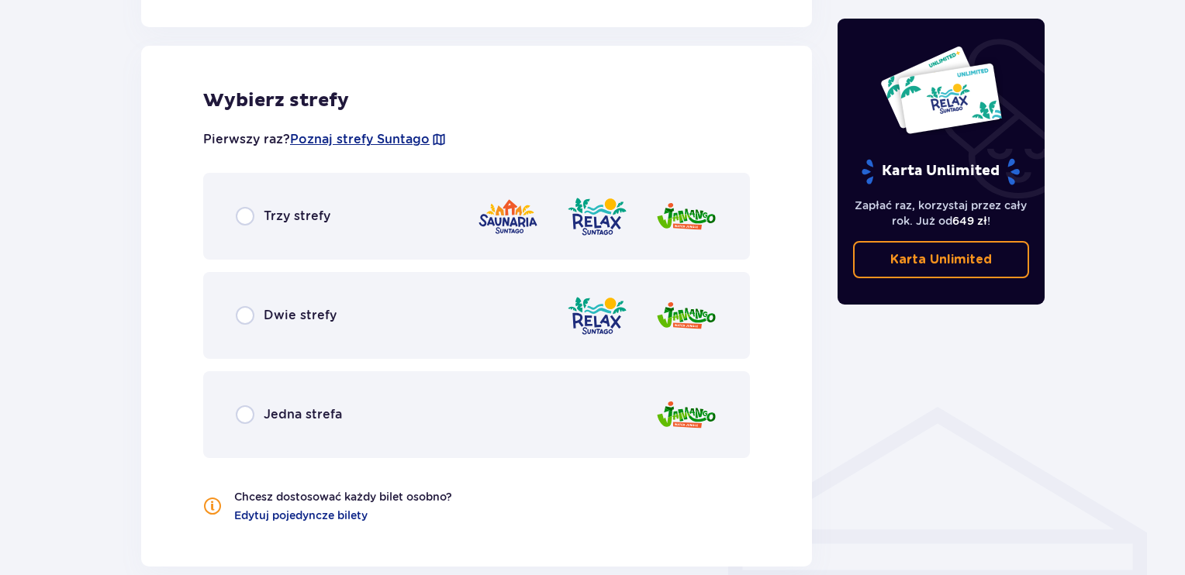
scroll to position [861, 0]
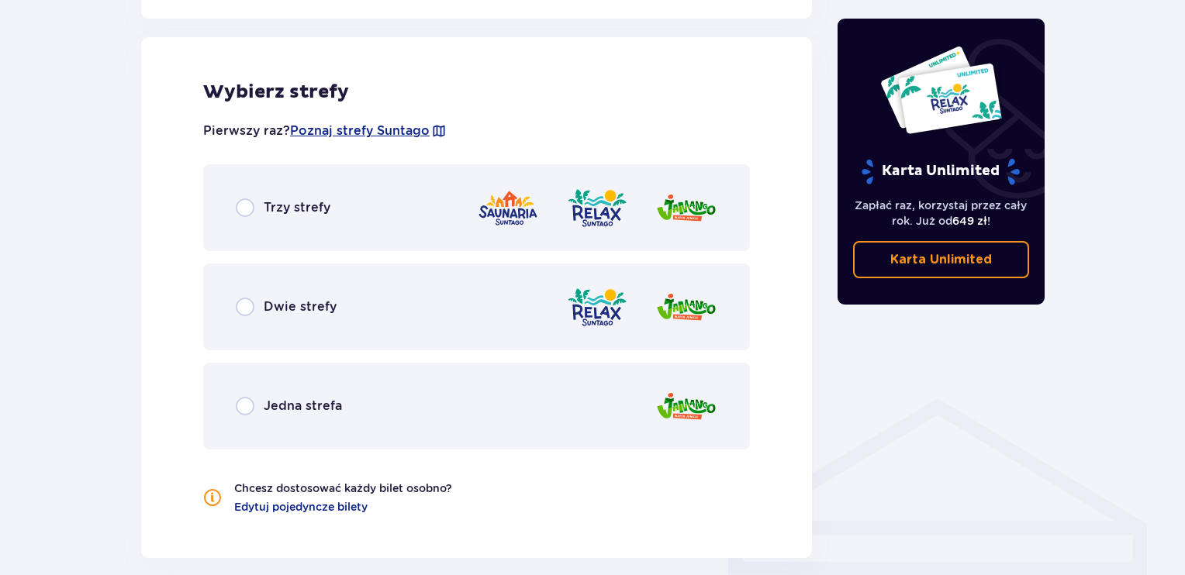
click at [360, 215] on div "Trzy strefy" at bounding box center [476, 207] width 547 height 87
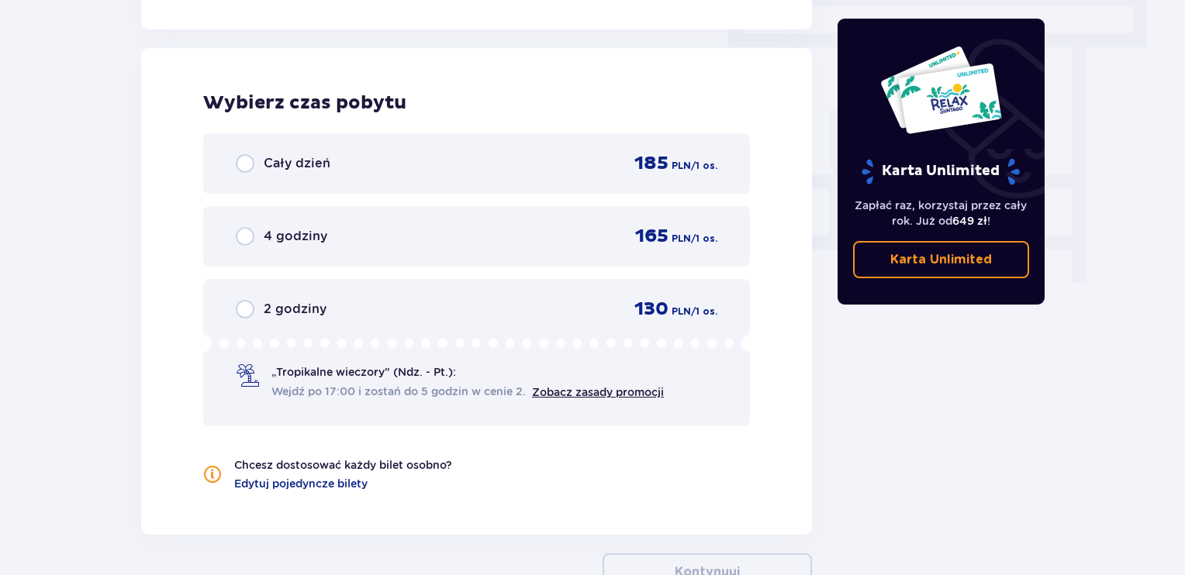
scroll to position [1400, 0]
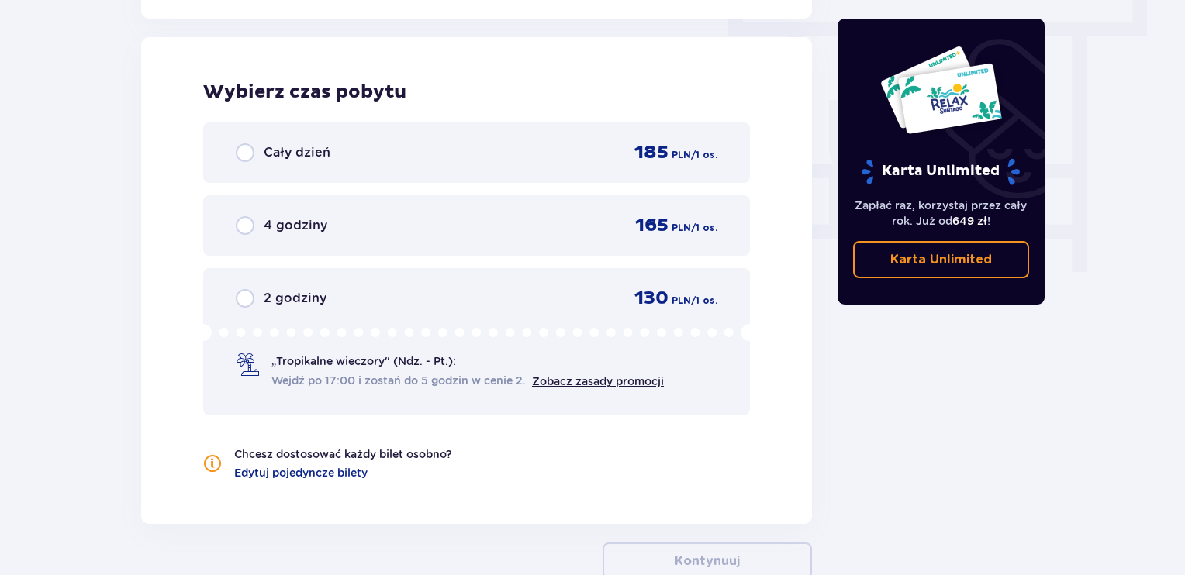
click at [385, 138] on div "Cały dzień 185 PLN / 1 os." at bounding box center [476, 152] width 547 height 60
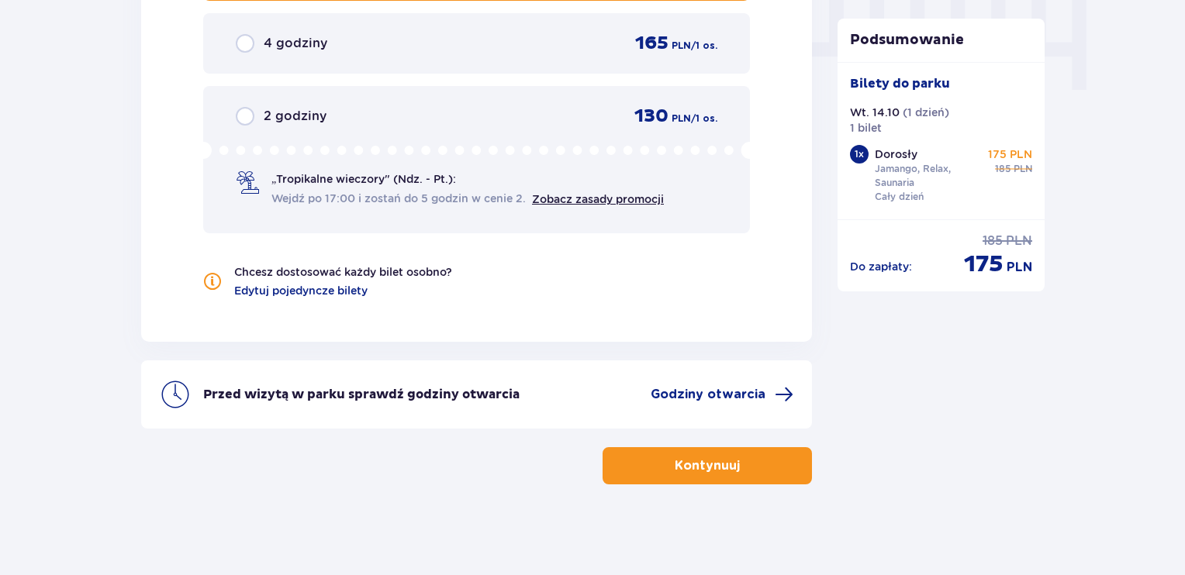
scroll to position [1583, 0]
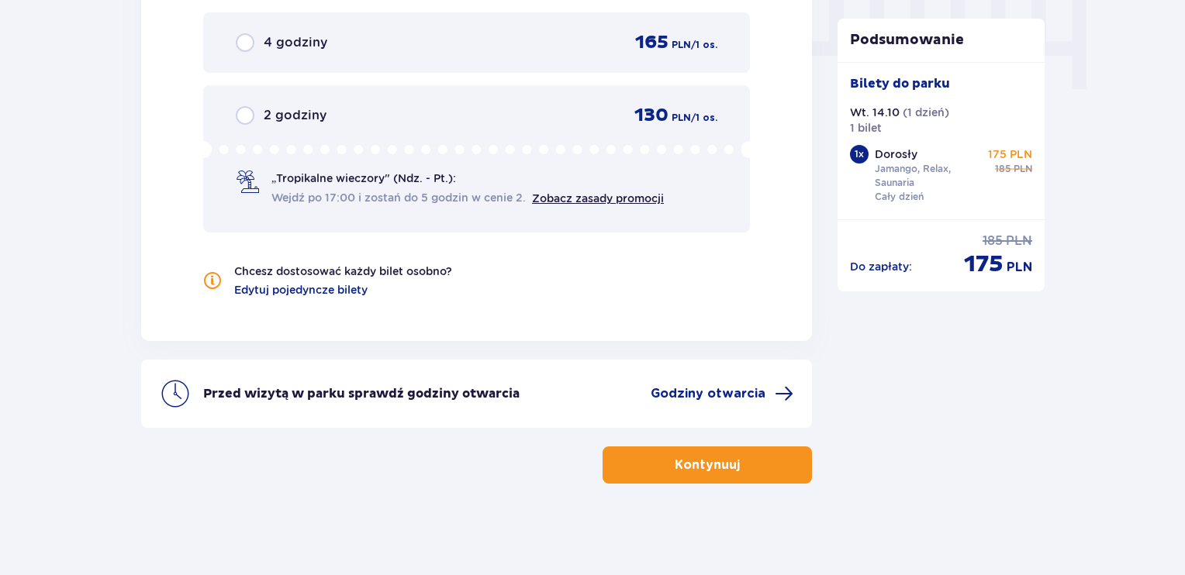
click at [720, 467] on p "Kontynuuj" at bounding box center [706, 465] width 65 height 17
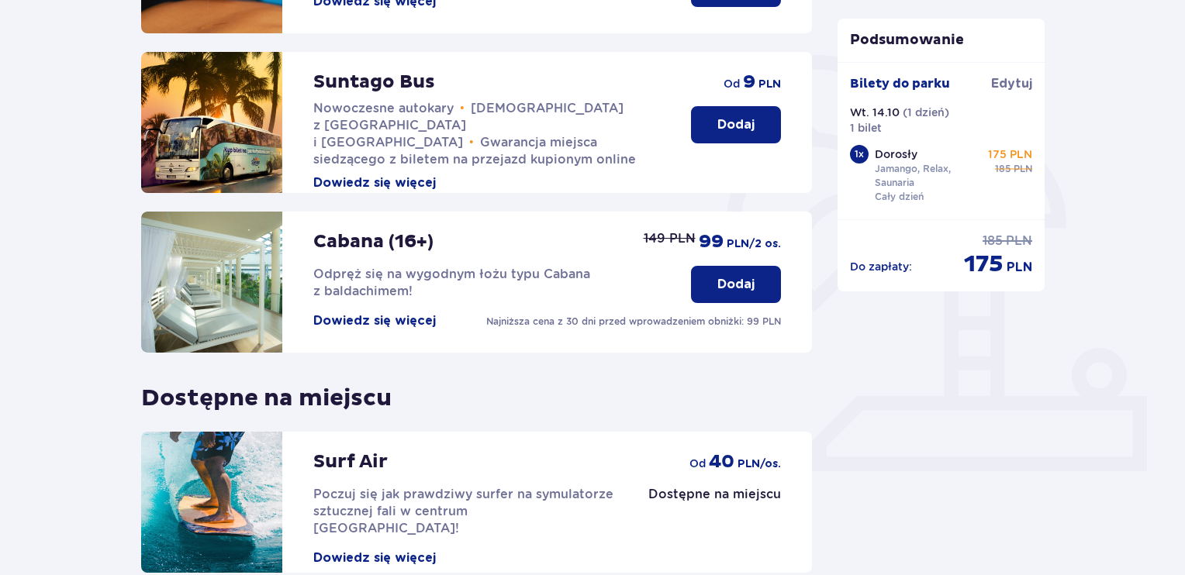
scroll to position [476, 0]
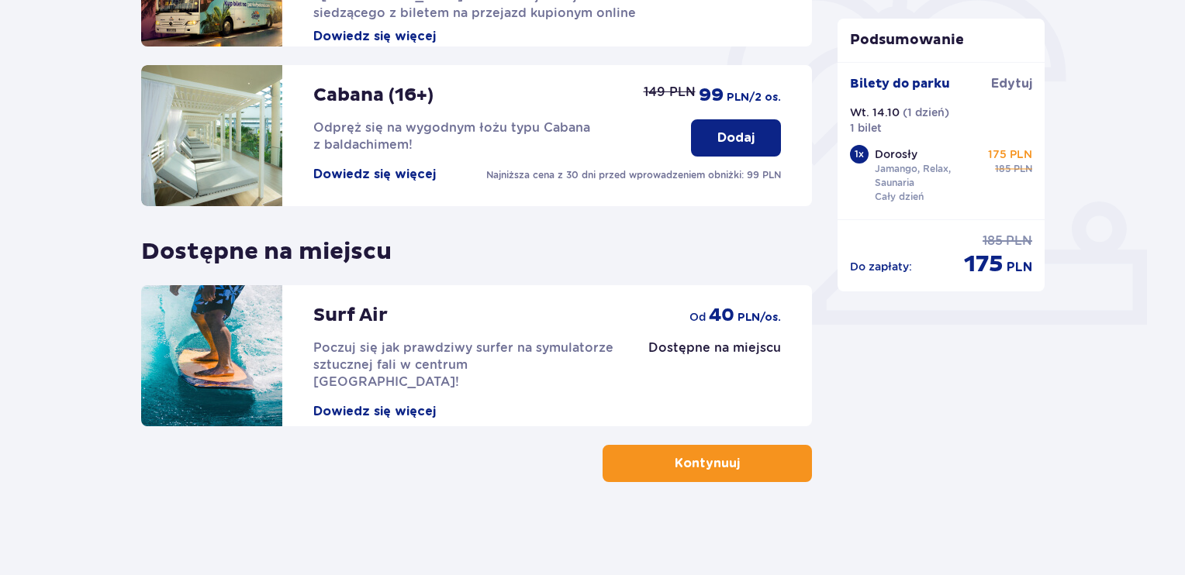
click at [778, 472] on button "Kontynuuj" at bounding box center [706, 463] width 209 height 37
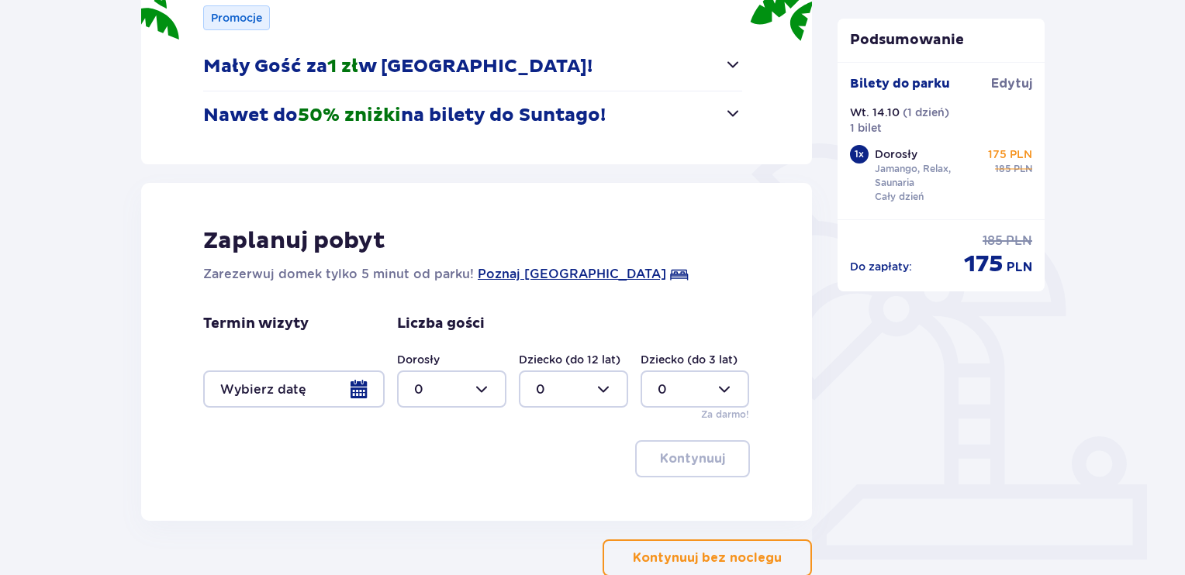
scroll to position [244, 0]
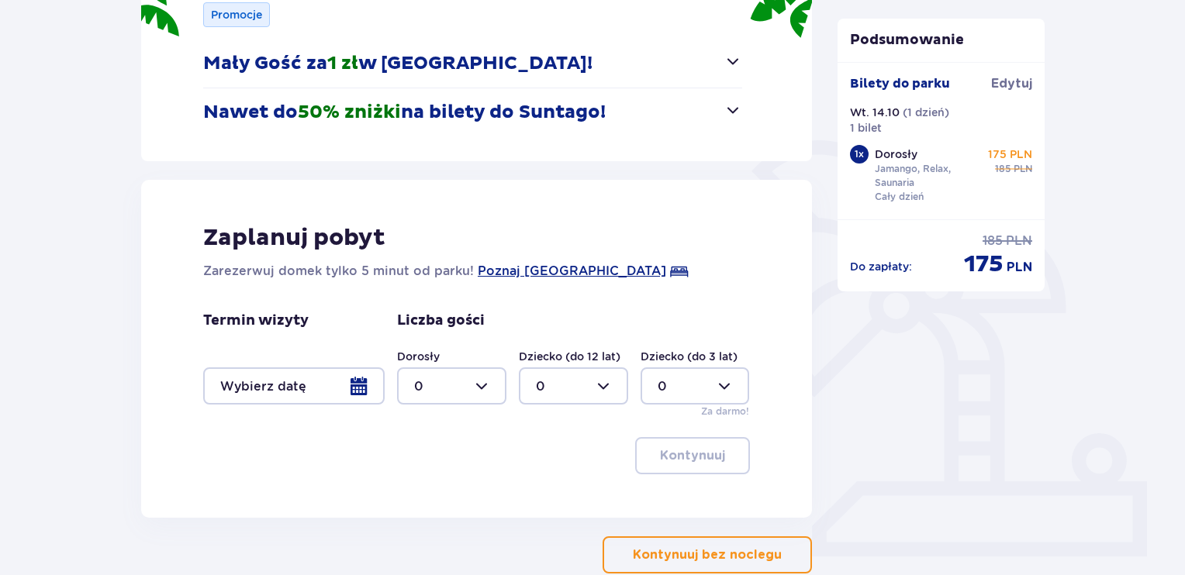
click at [369, 388] on div at bounding box center [293, 385] width 181 height 37
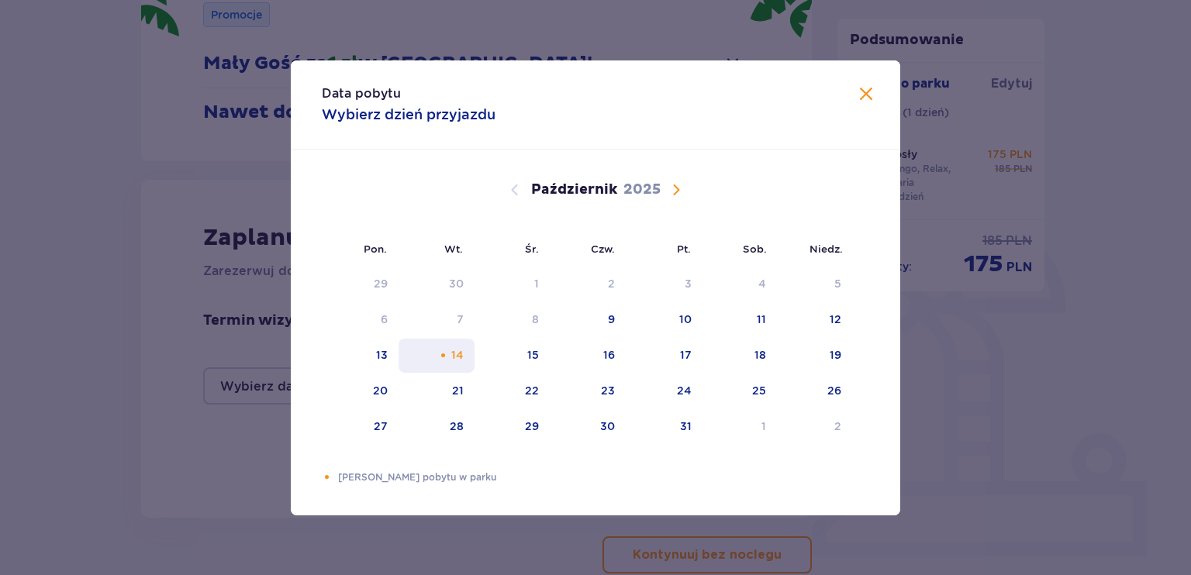
click at [462, 344] on div "14" at bounding box center [436, 356] width 77 height 34
click at [861, 103] on span "Zamknij" at bounding box center [866, 94] width 19 height 19
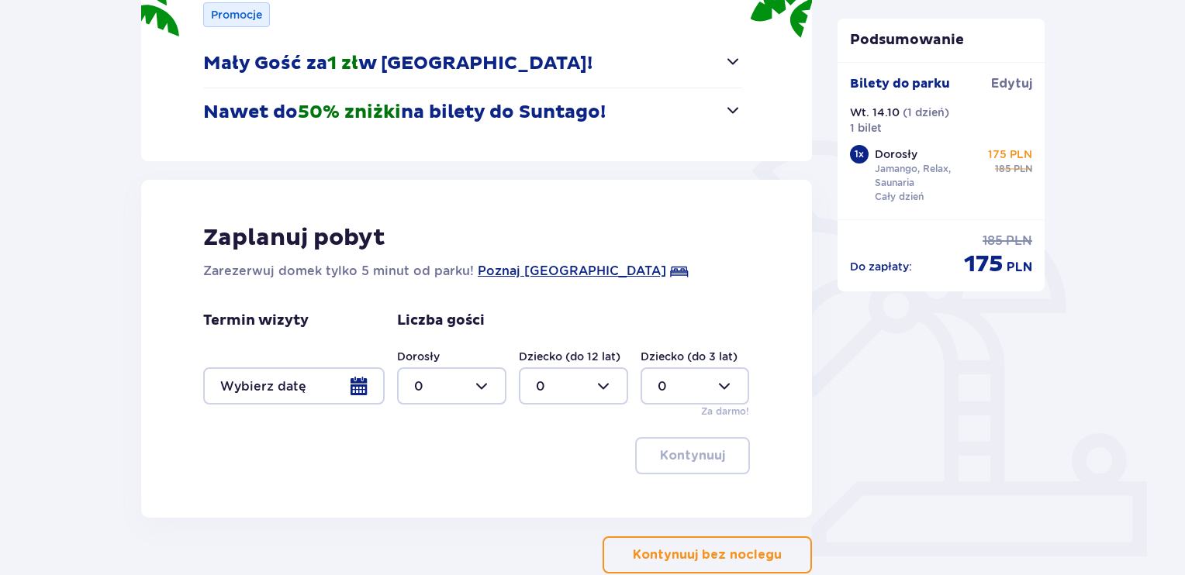
click at [701, 540] on button "Kontynuuj bez noclegu" at bounding box center [706, 554] width 209 height 37
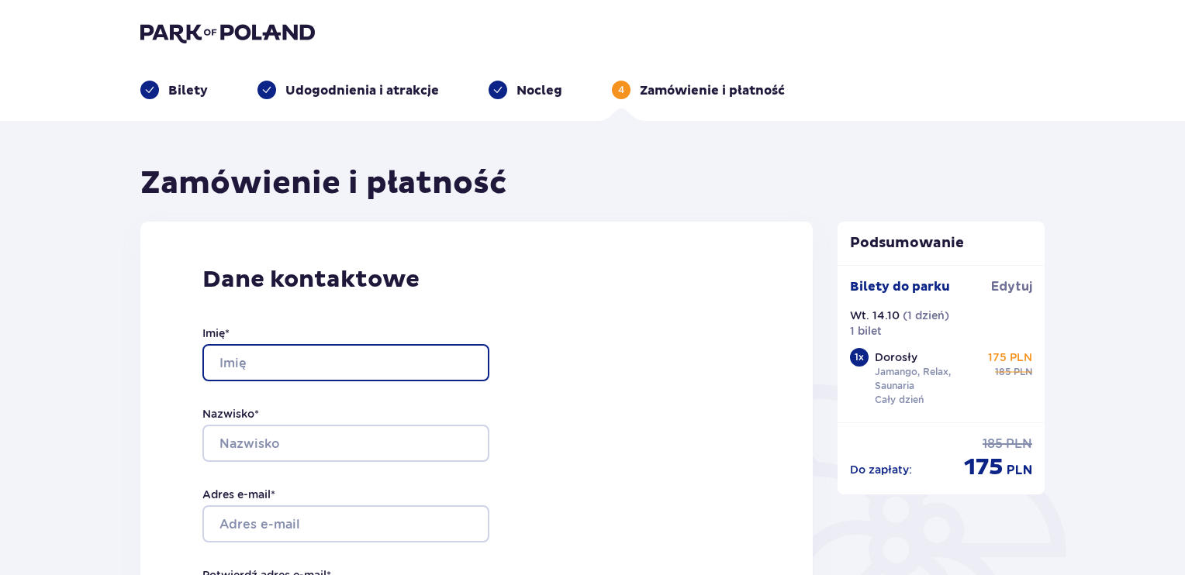
click at [425, 353] on input "Imię *" at bounding box center [345, 362] width 287 height 37
type input "Wiktoria"
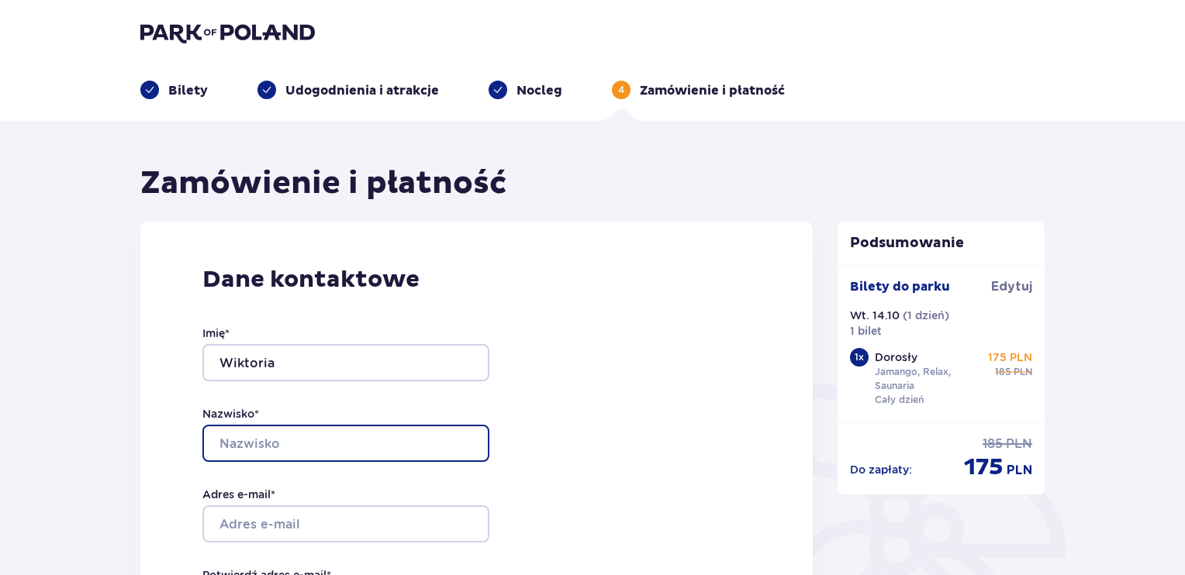
type input "Tober"
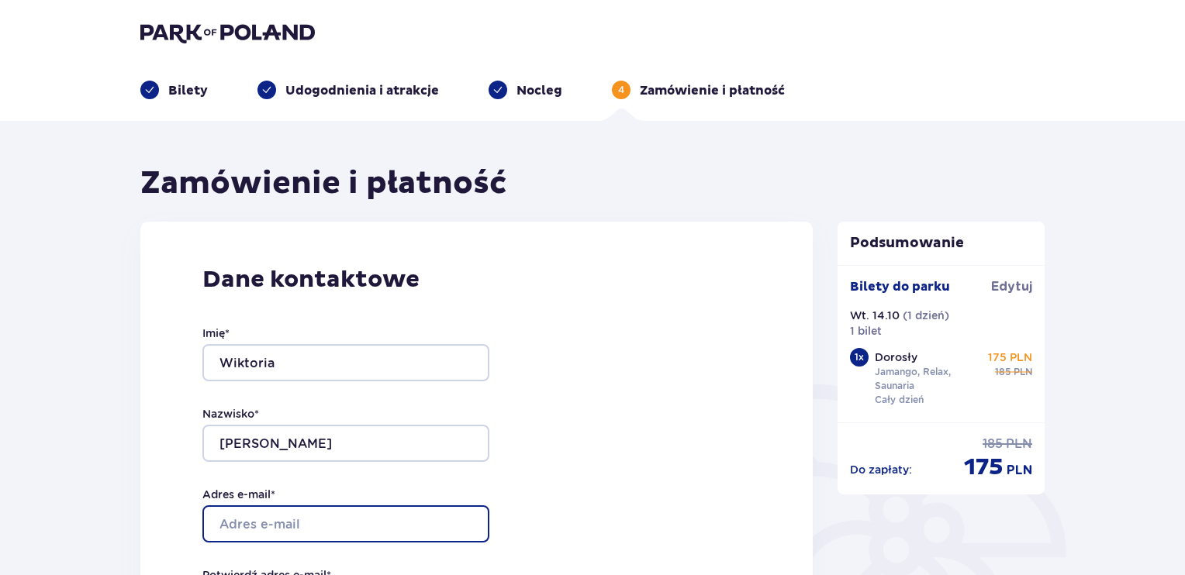
type input "[EMAIL_ADDRESS][DOMAIN_NAME]"
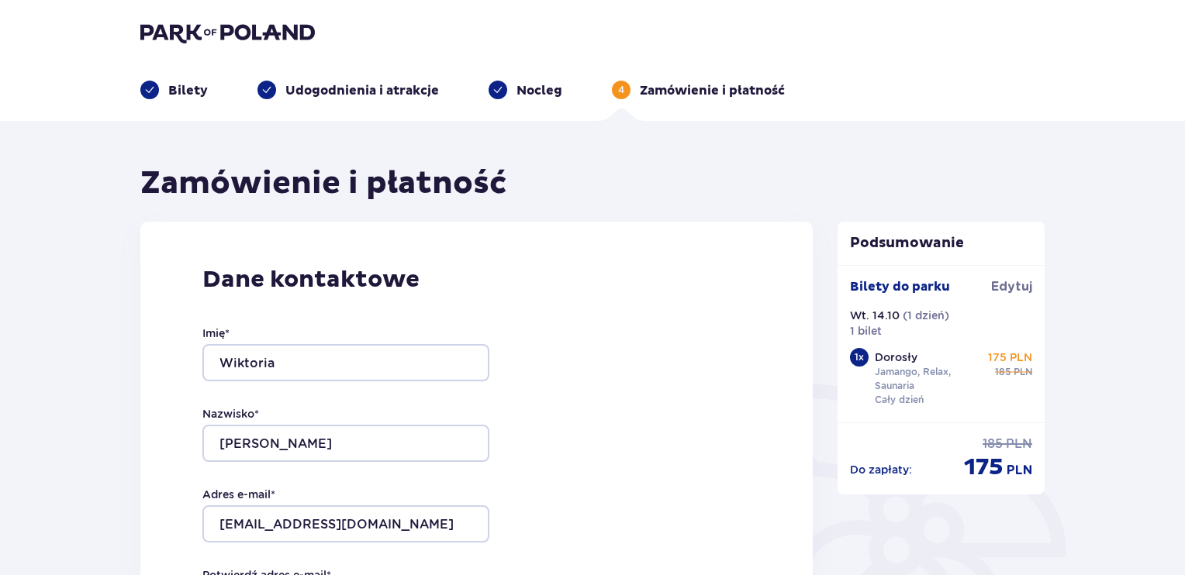
type input "[EMAIL_ADDRESS][DOMAIN_NAME]"
type input "783708206"
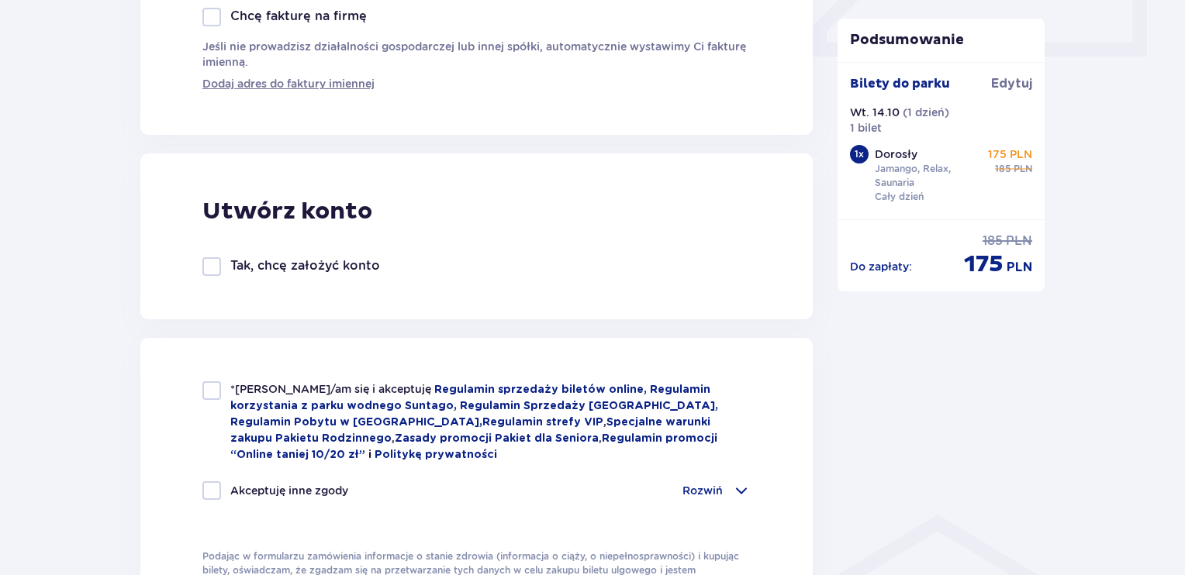
scroll to position [750, 0]
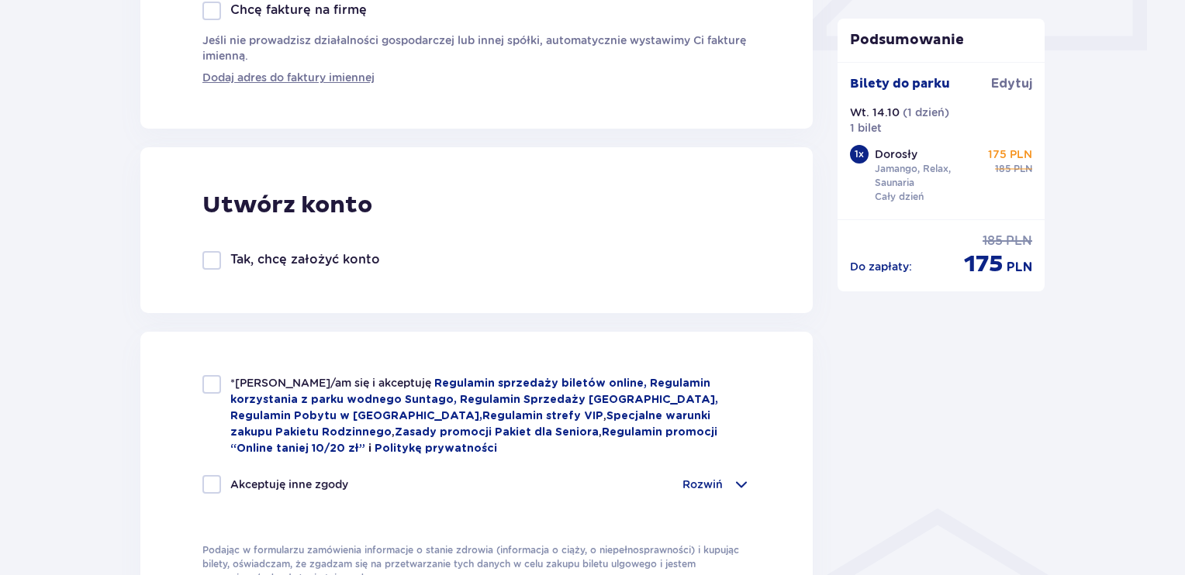
click at [199, 385] on div "*Zapoznałem/am się i akceptuję Regulamin sprzedaży biletów online, Regulamin ko…" at bounding box center [476, 480] width 672 height 297
click at [206, 389] on div at bounding box center [211, 384] width 19 height 19
checkbox input "true"
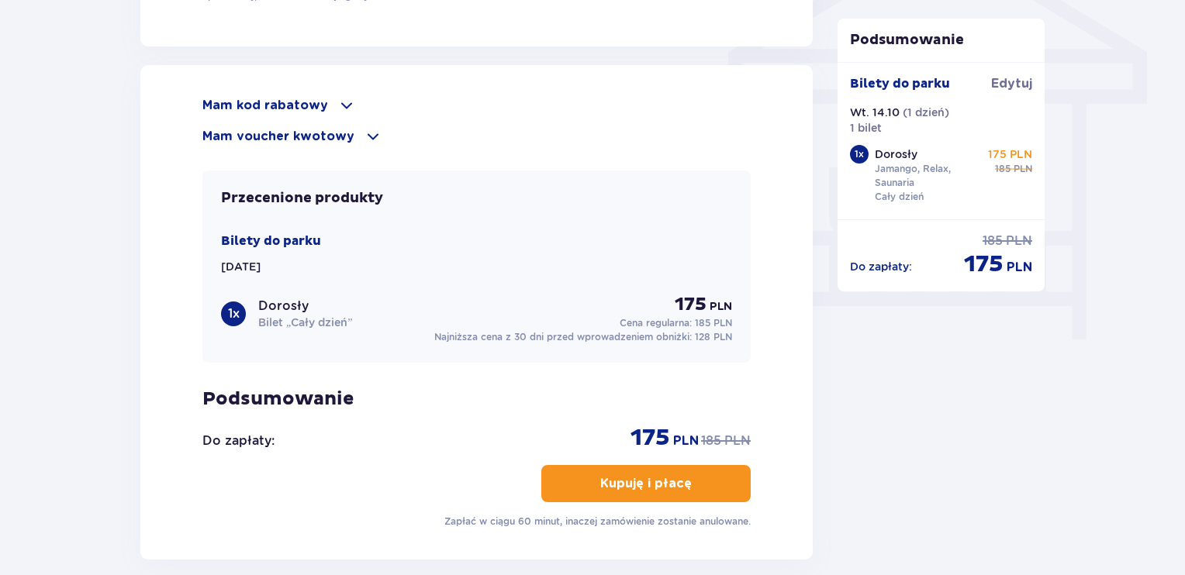
scroll to position [1337, 0]
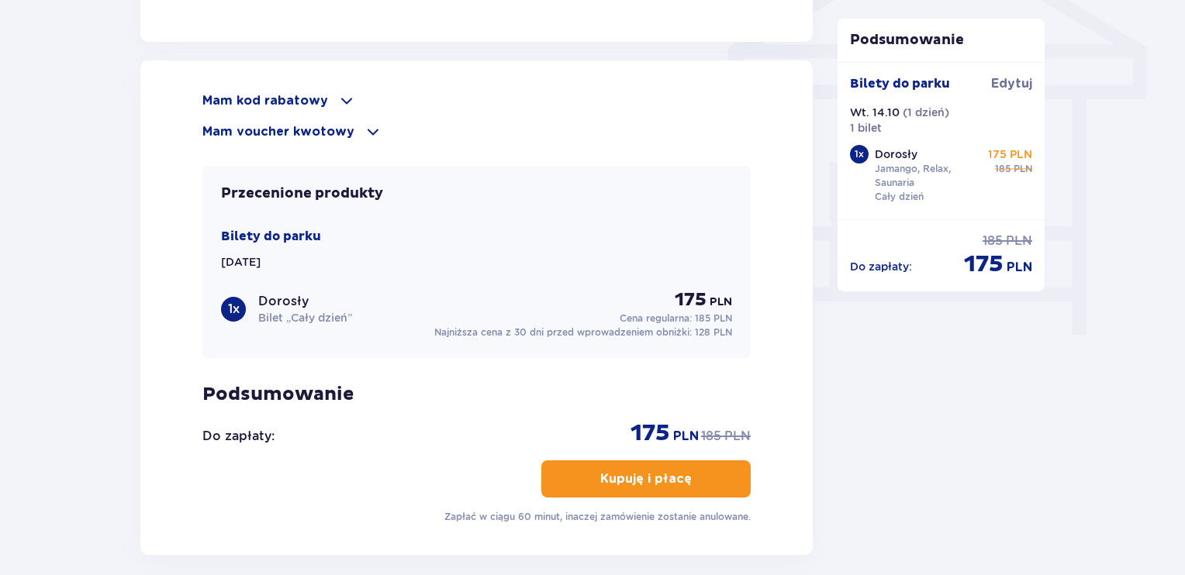
click at [329, 100] on div "Mam kod rabatowy" at bounding box center [476, 100] width 548 height 19
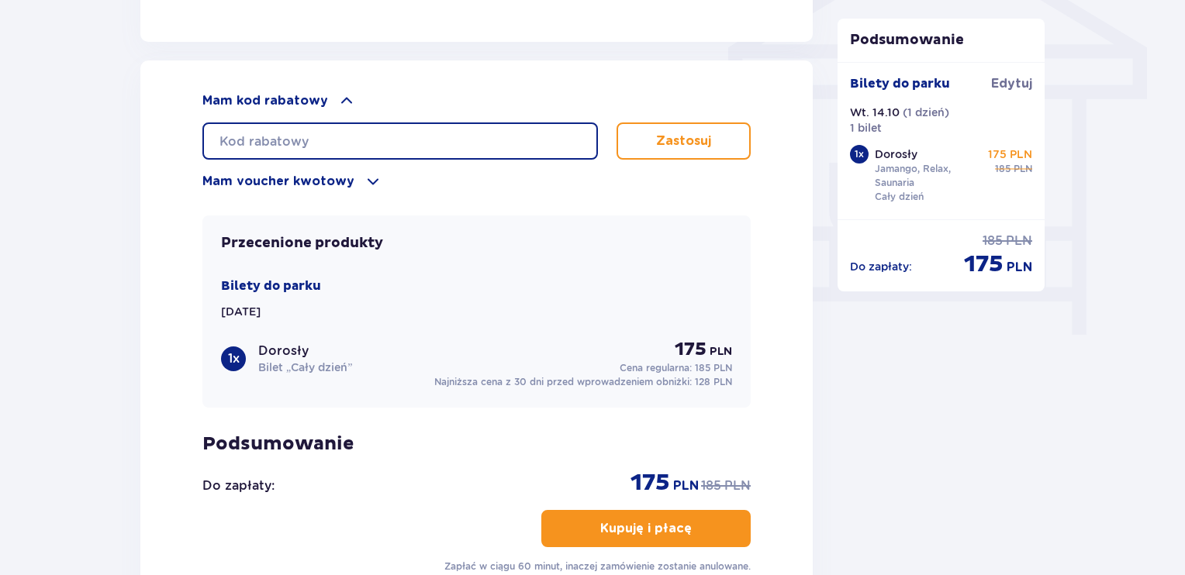
click at [321, 134] on input "text" at bounding box center [399, 140] width 395 height 37
type input "STUDENT30"
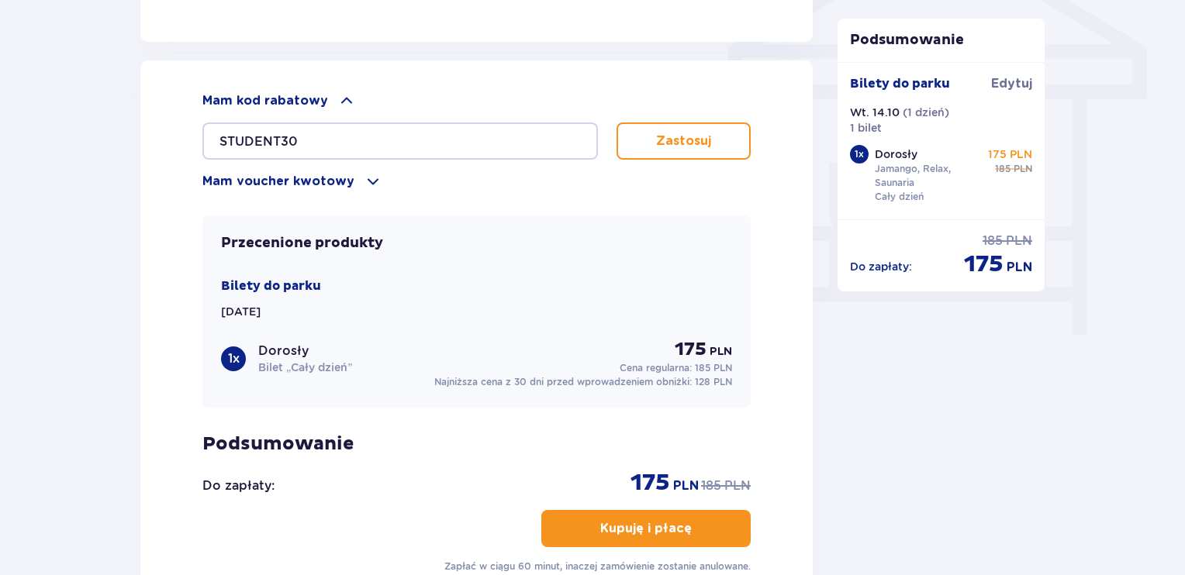
click at [662, 136] on p "Zastosuj" at bounding box center [683, 141] width 55 height 17
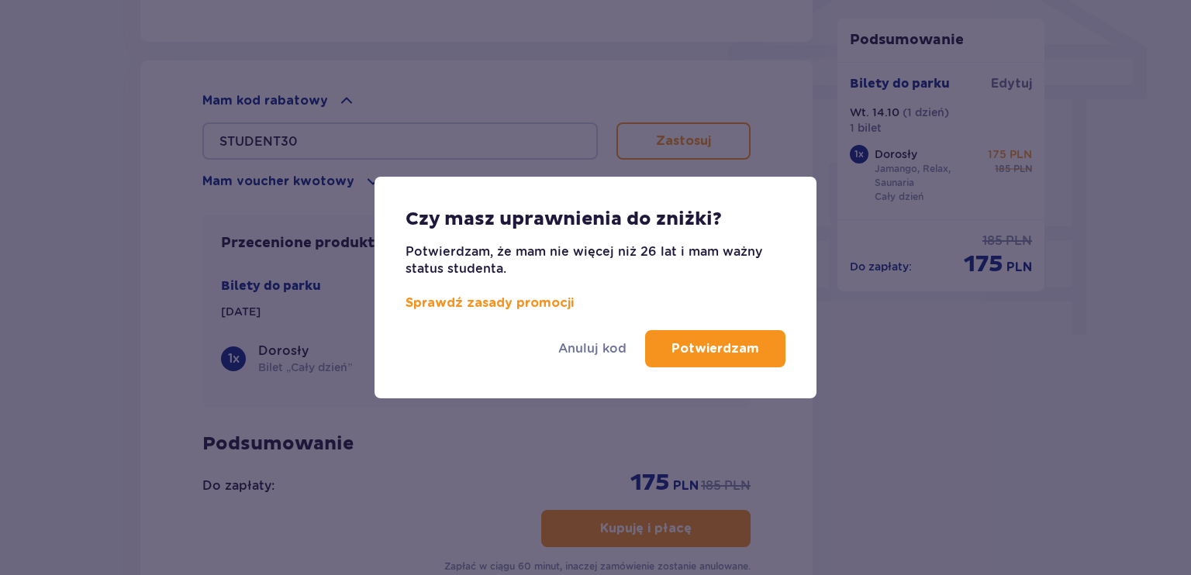
click at [709, 340] on p "Potwierdzam" at bounding box center [715, 348] width 88 height 17
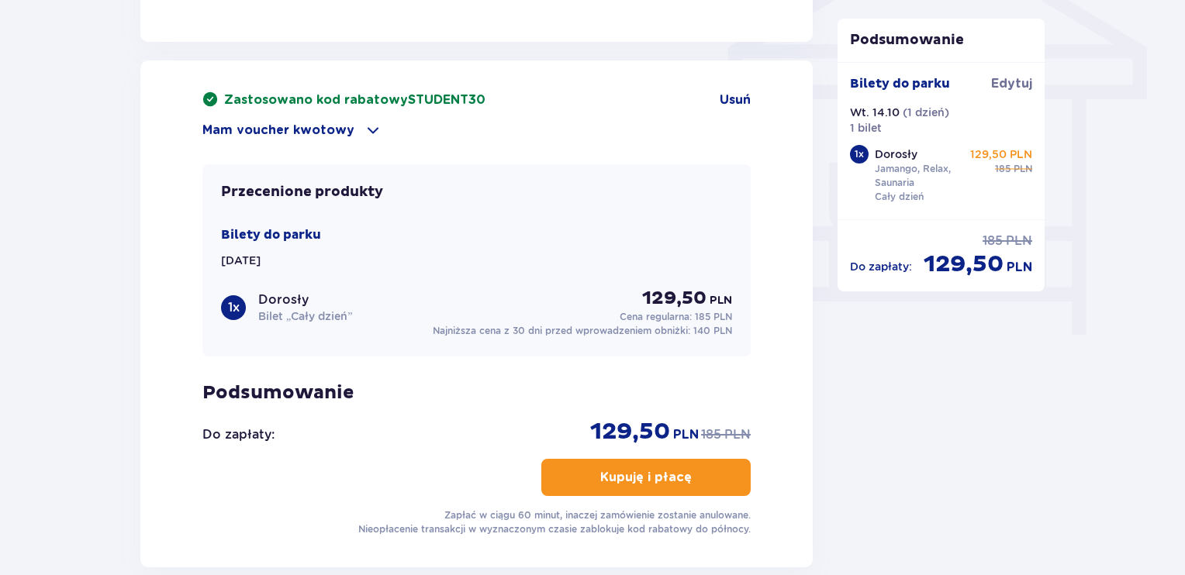
click at [685, 478] on span "button" at bounding box center [694, 477] width 19 height 19
